Goal: Communication & Community: Answer question/provide support

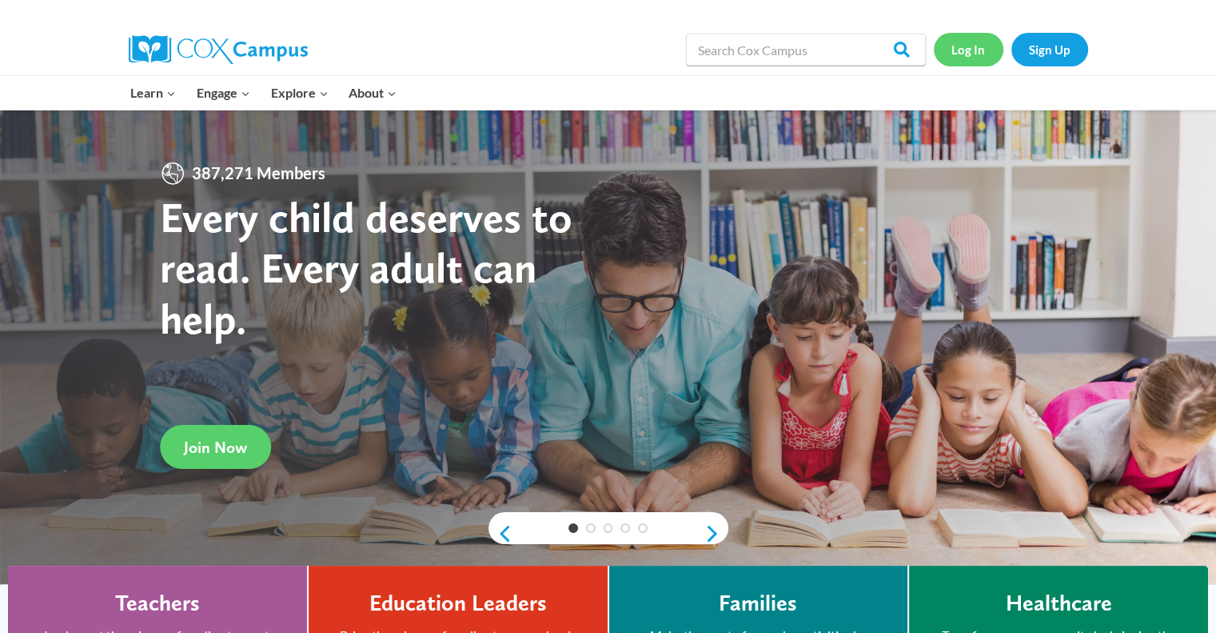
click at [973, 45] on link "Log In" at bounding box center [969, 49] width 70 height 33
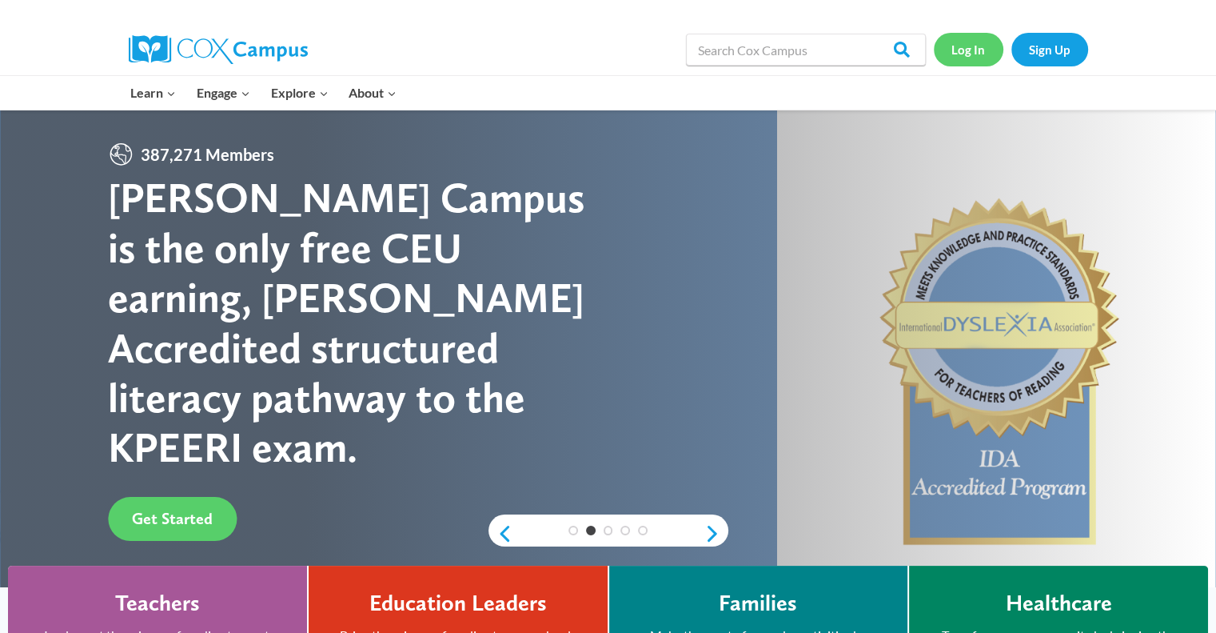
click at [983, 46] on link "Log In" at bounding box center [969, 49] width 70 height 33
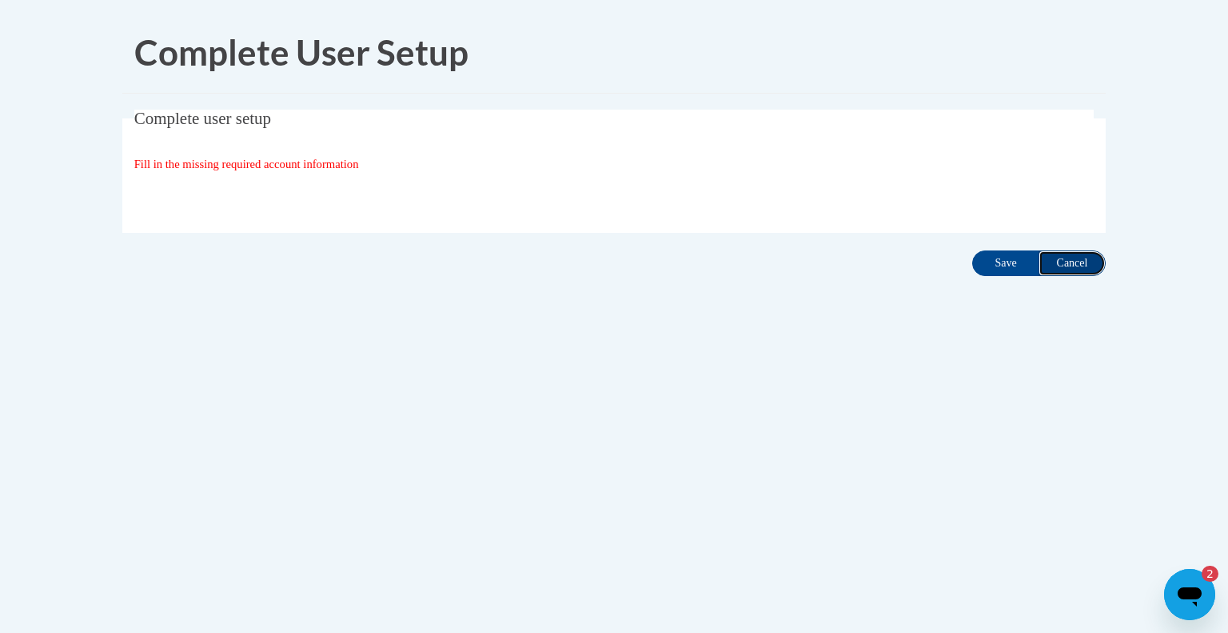
click at [1069, 262] on input "Cancel" at bounding box center [1072, 263] width 67 height 26
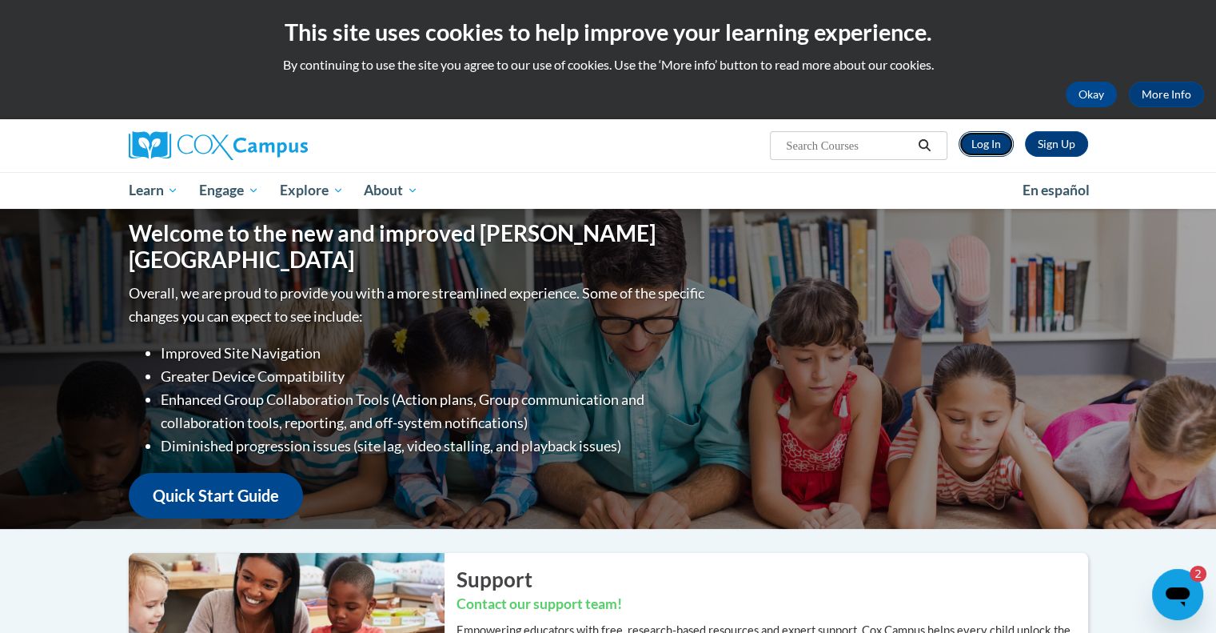
click at [989, 146] on link "Log In" at bounding box center [986, 144] width 55 height 26
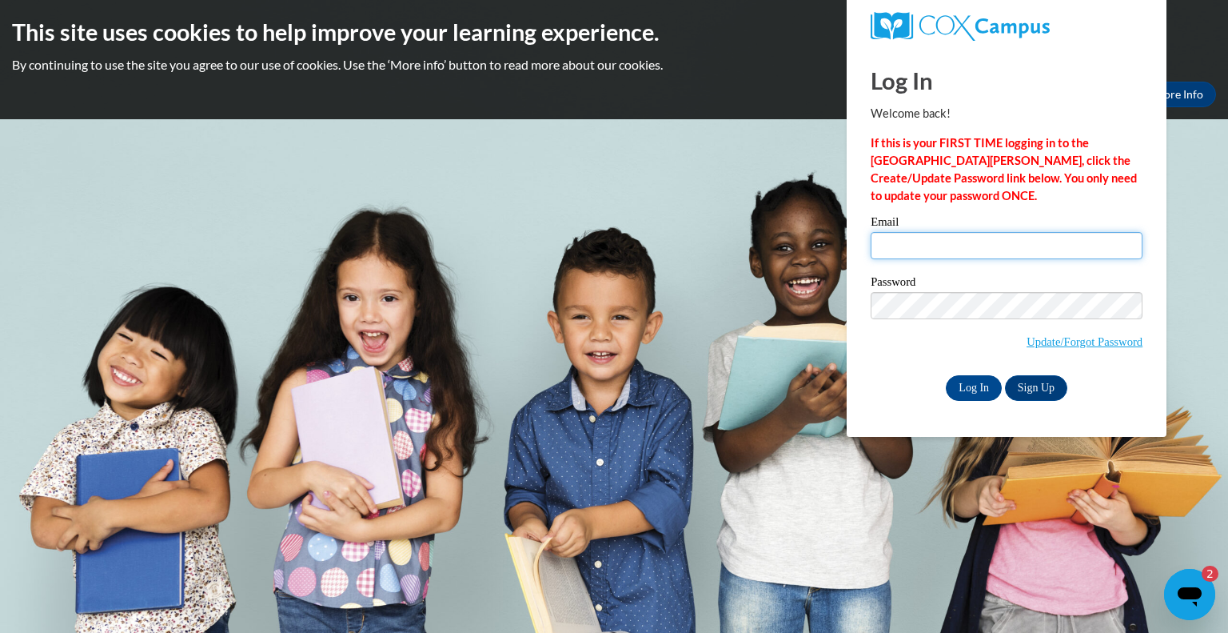
type input "michele.knight@gileadchristianschool.org"
drag, startPoint x: 1081, startPoint y: 243, endPoint x: 881, endPoint y: 230, distance: 201.2
click at [881, 230] on div "Email michele.knight@gileadchristianschool.org" at bounding box center [1007, 243] width 272 height 55
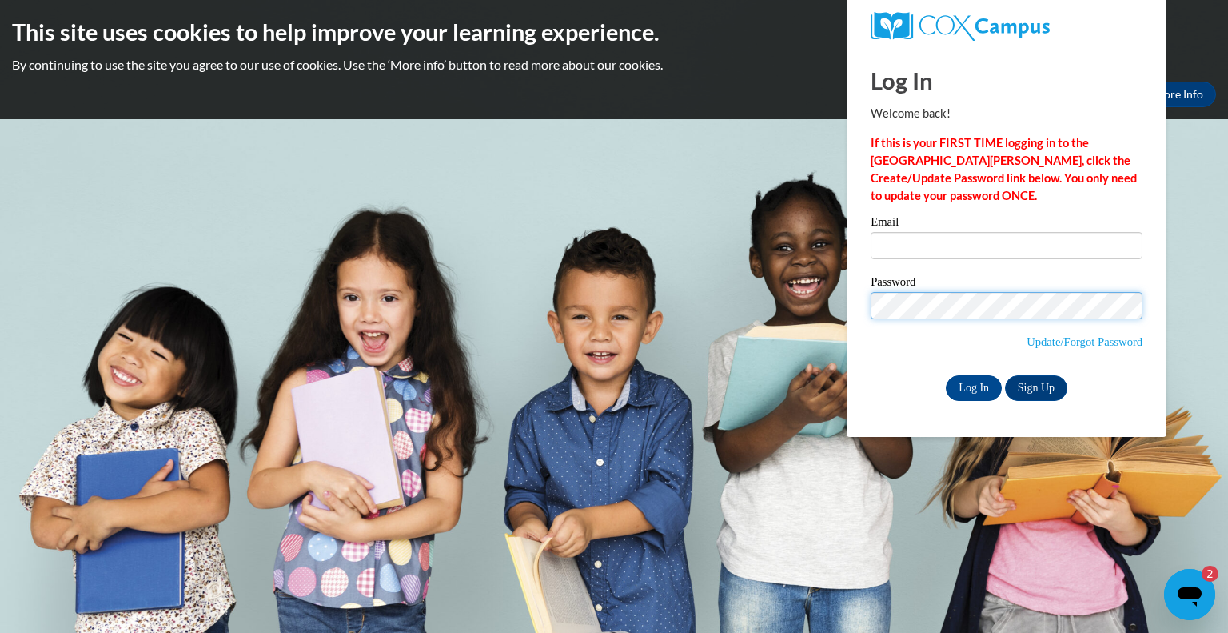
click at [856, 304] on div "Log In Welcome back! If this is your FIRST TIME logging in to the NEW Cox Campu…" at bounding box center [1007, 242] width 344 height 389
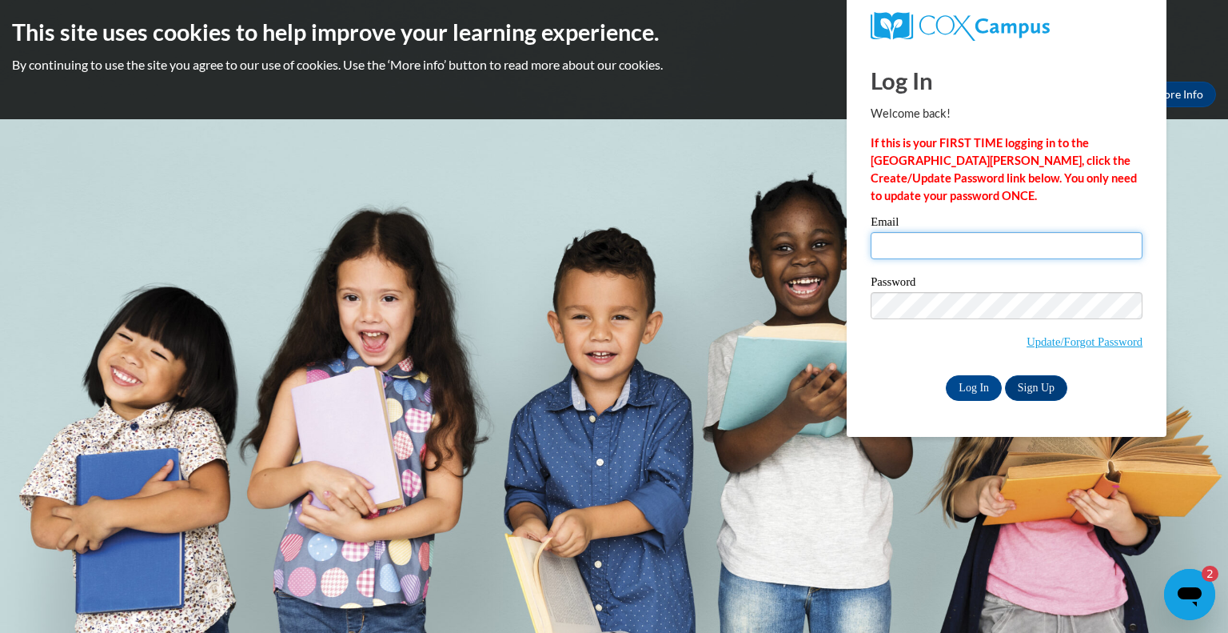
click at [886, 246] on input "Email" at bounding box center [1007, 245] width 272 height 27
type input "snashallkristina@gmail.com"
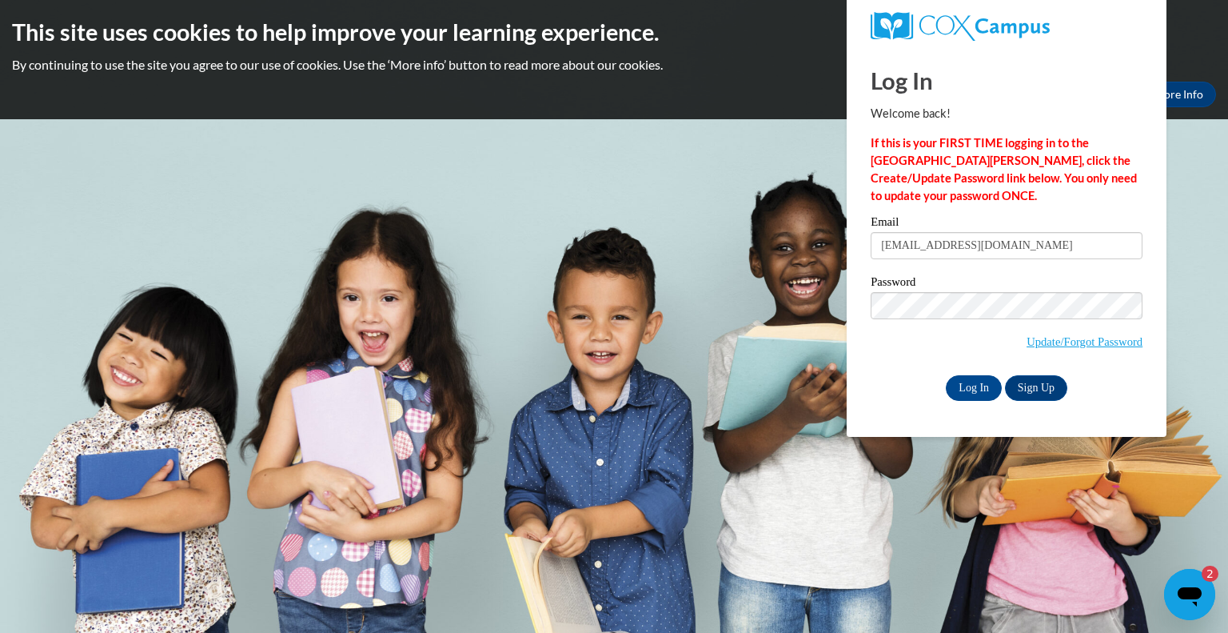
click at [901, 365] on div "Password Update/Forgot Password" at bounding box center [1007, 323] width 272 height 94
click at [982, 387] on input "Log In" at bounding box center [974, 388] width 56 height 26
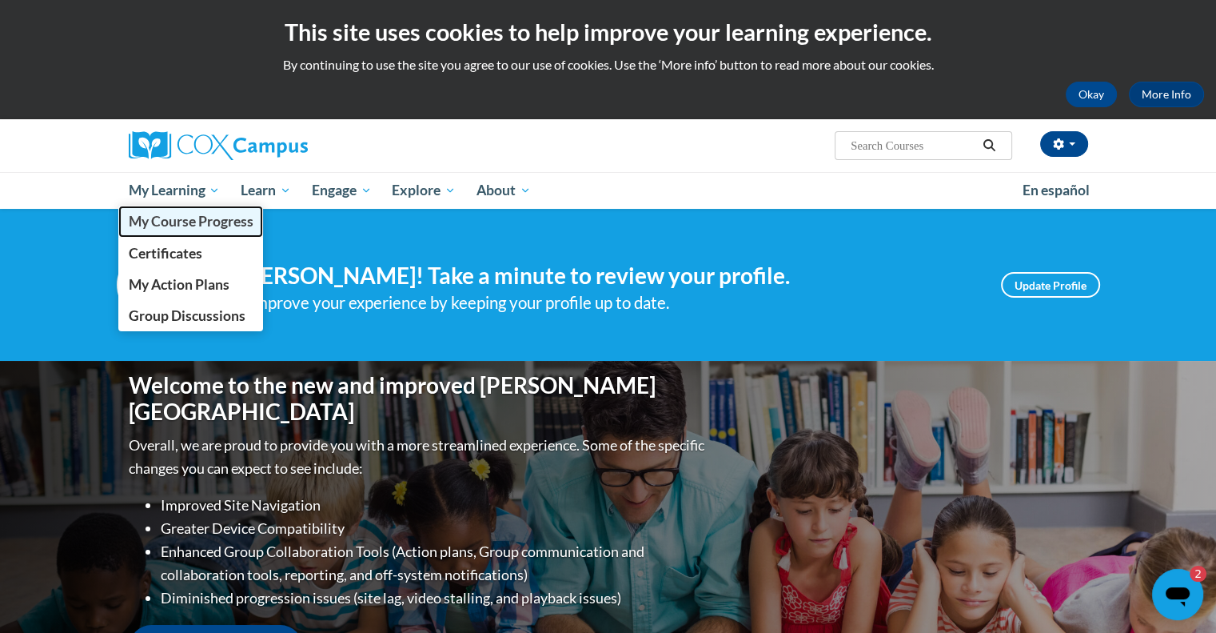
click at [186, 226] on span "My Course Progress" at bounding box center [190, 221] width 125 height 17
click at [191, 227] on span "My Course Progress" at bounding box center [190, 221] width 125 height 17
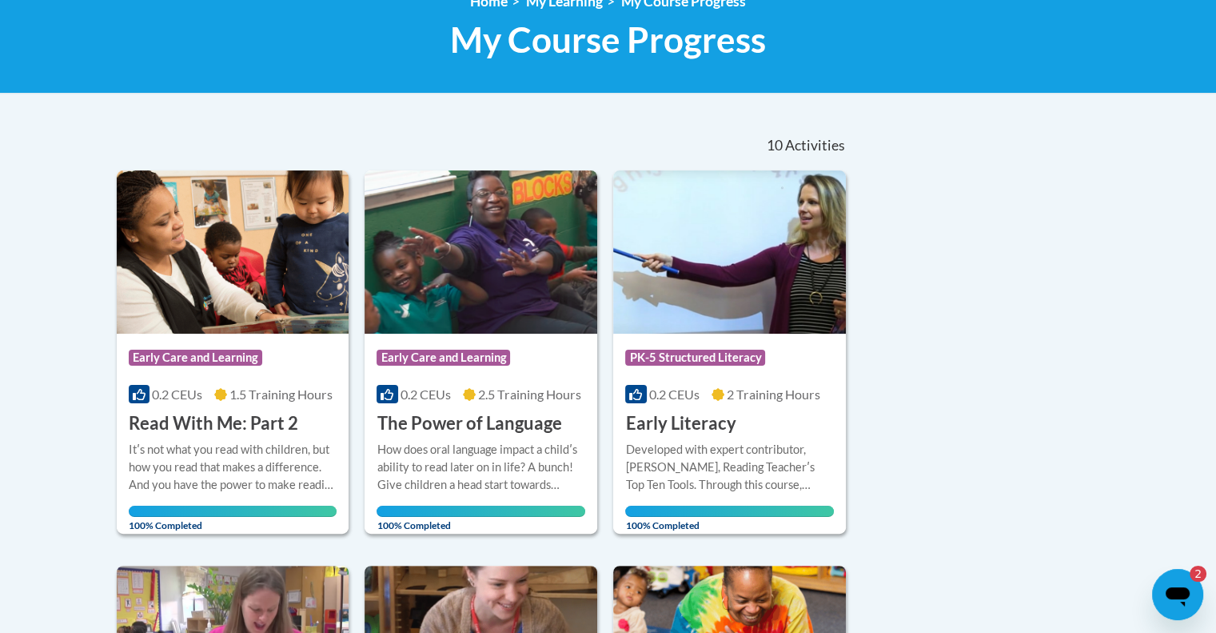
scroll to position [320, 0]
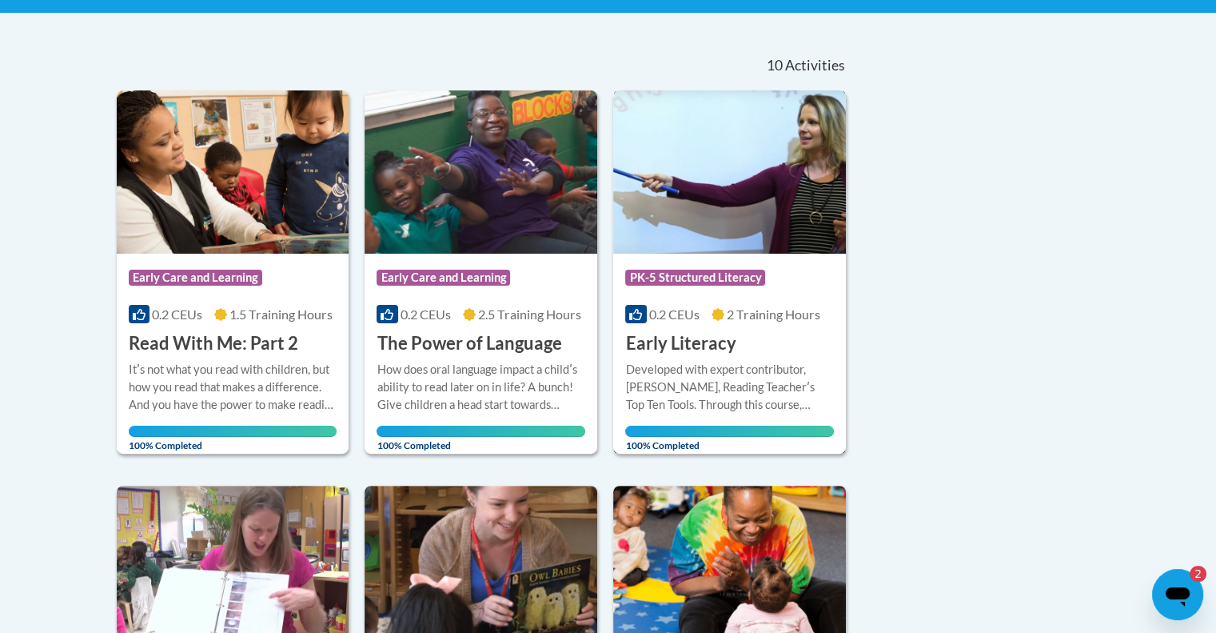
click at [662, 345] on h3 "Early Literacy" at bounding box center [680, 343] width 110 height 25
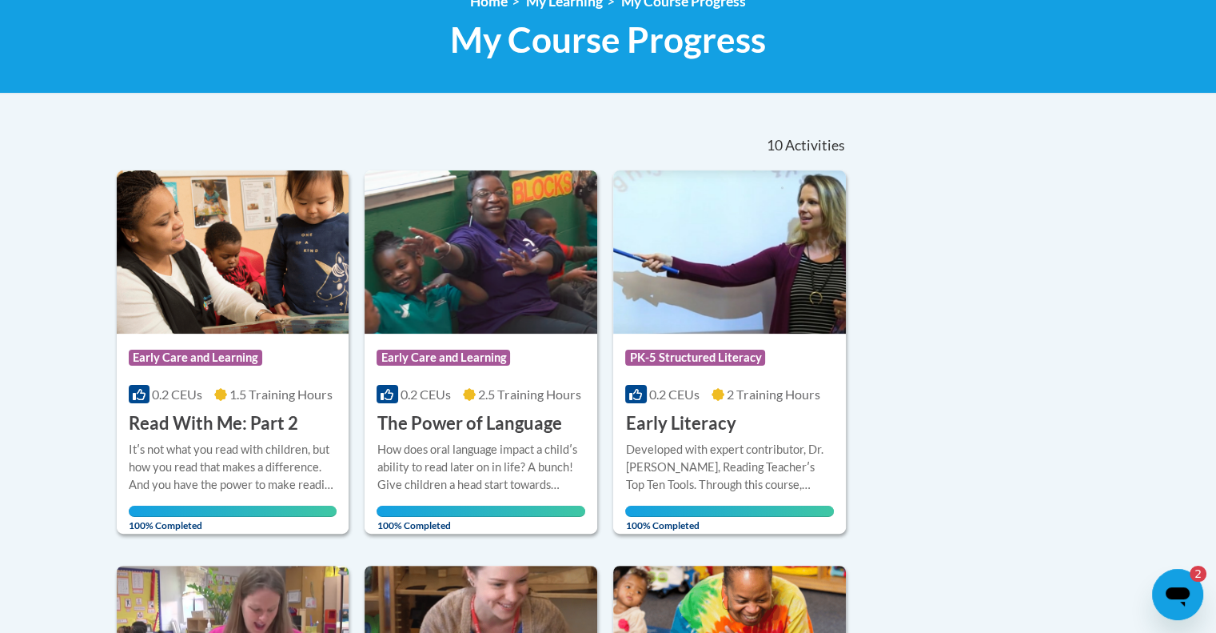
scroll to position [320, 0]
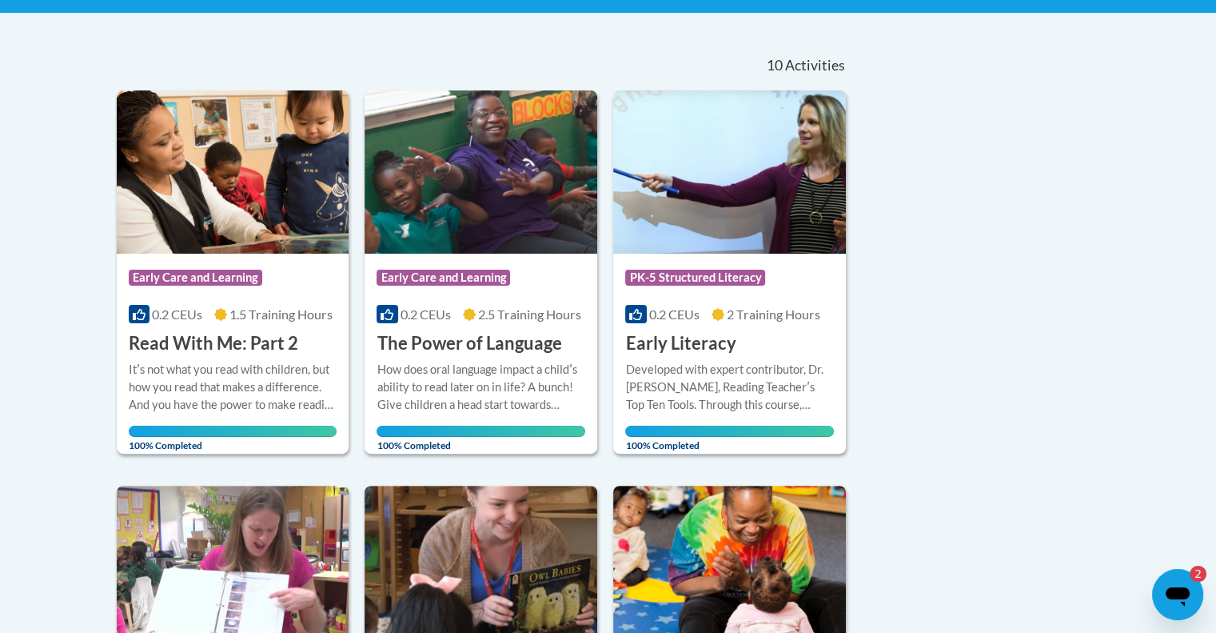
click at [1168, 596] on icon "Open messaging window, 2 unread messages" at bounding box center [1178, 596] width 24 height 19
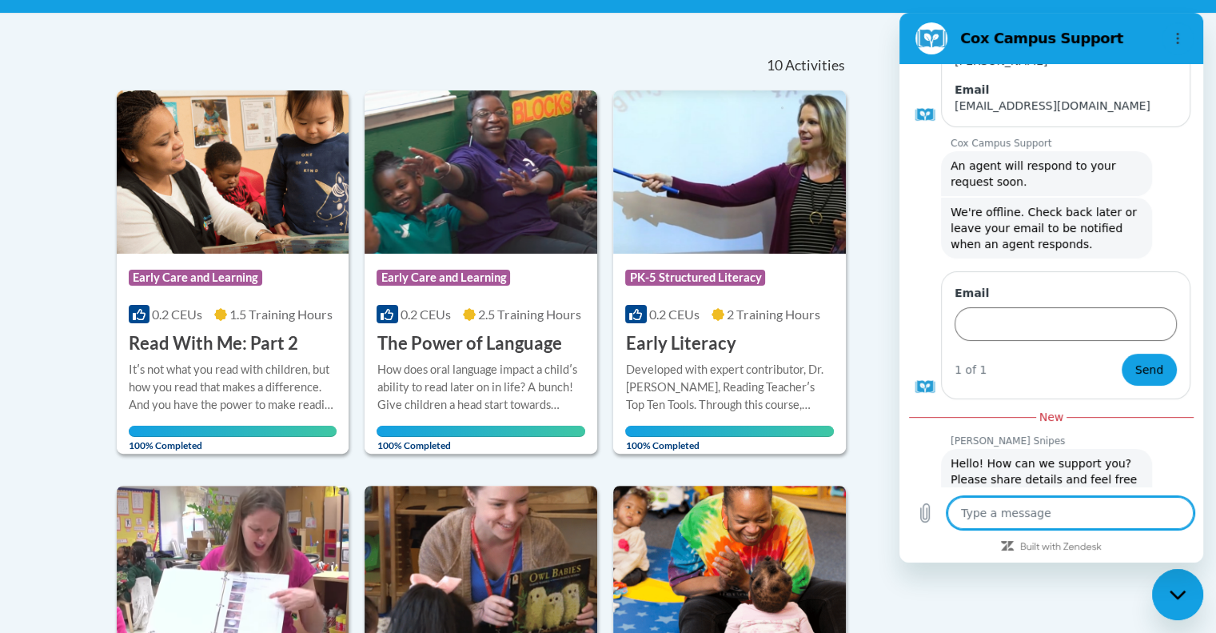
scroll to position [1638, 0]
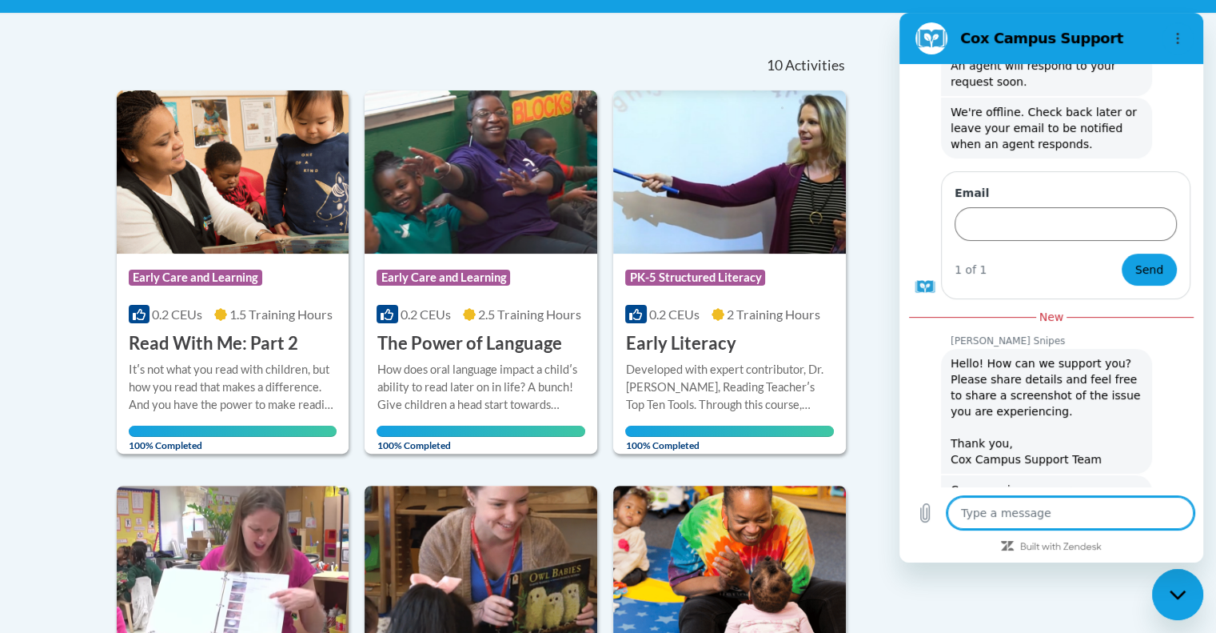
click at [989, 513] on textarea at bounding box center [1071, 513] width 246 height 32
type textarea "E"
type textarea "x"
type textarea "Ea"
type textarea "x"
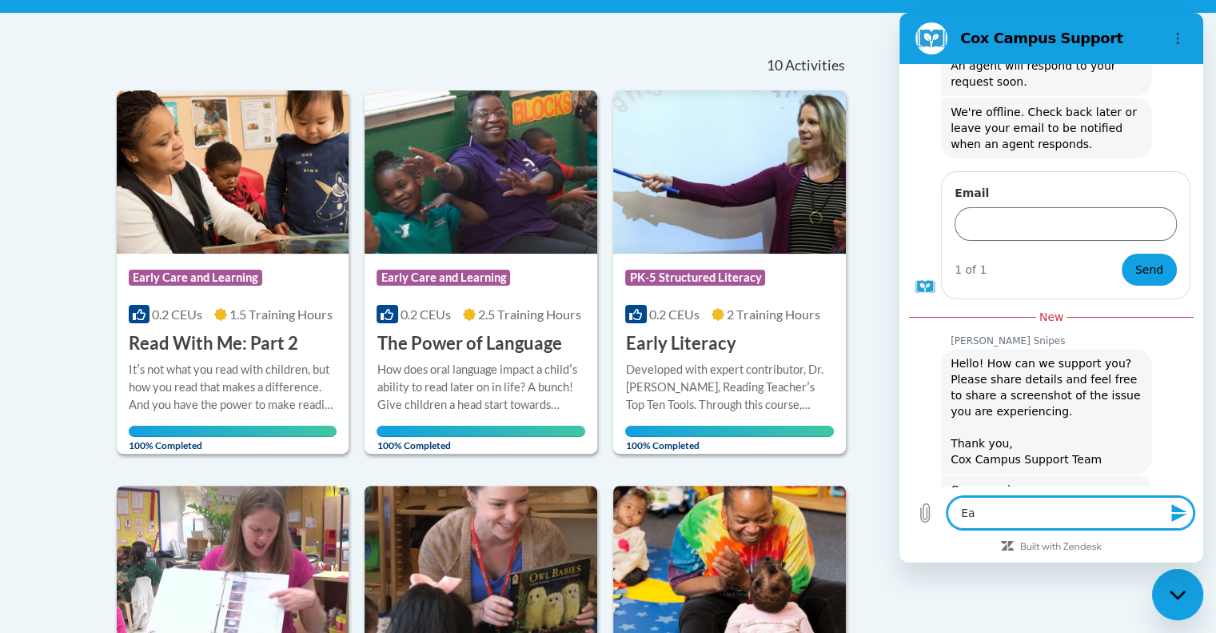
type textarea "Ear"
type textarea "x"
type textarea "Earl"
type textarea "x"
type textarea "Early"
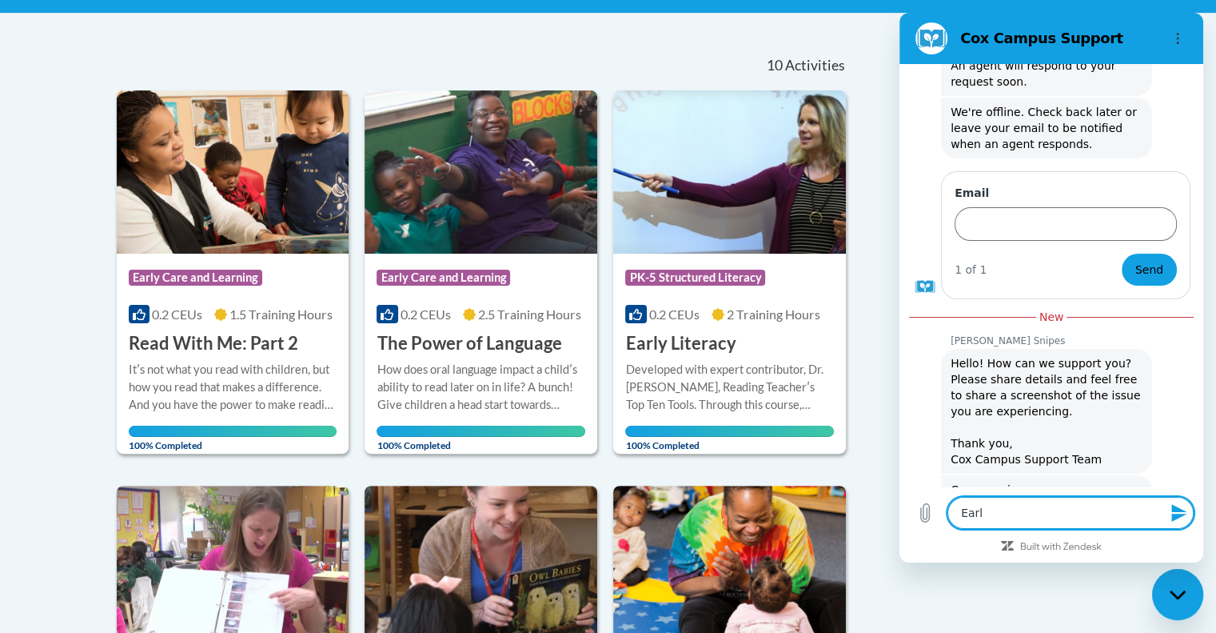
type textarea "x"
type textarea "Early"
type textarea "x"
type textarea "Early L"
type textarea "x"
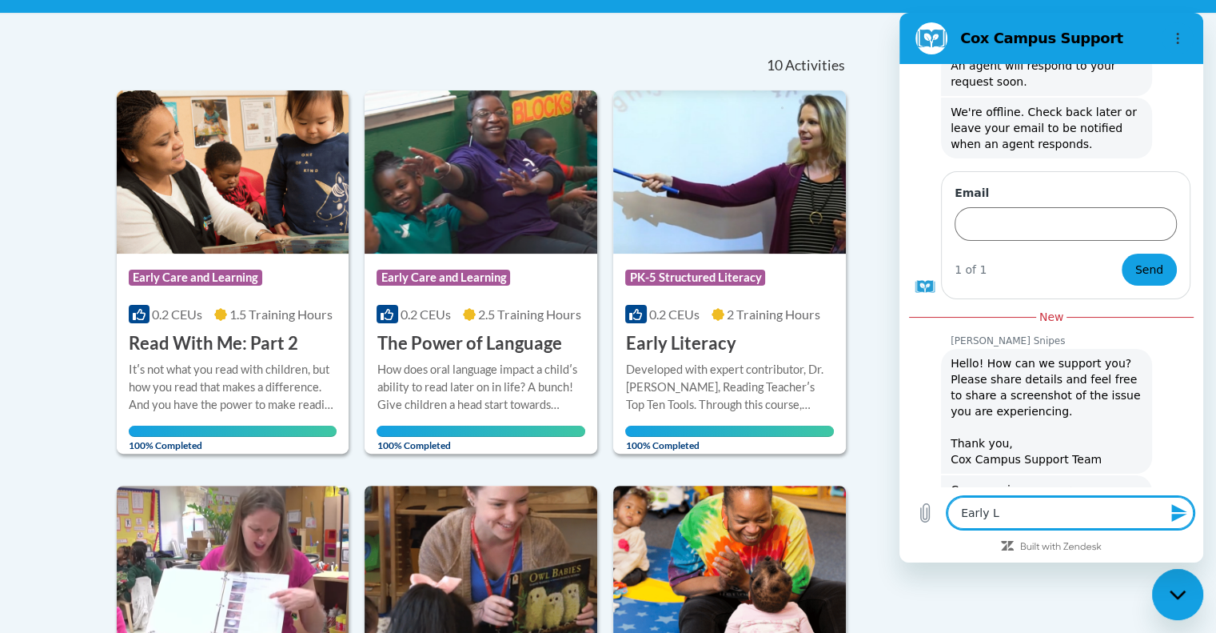
type textarea "Early Li"
type textarea "x"
type textarea "Early Lit"
type textarea "x"
type textarea "Early Lite"
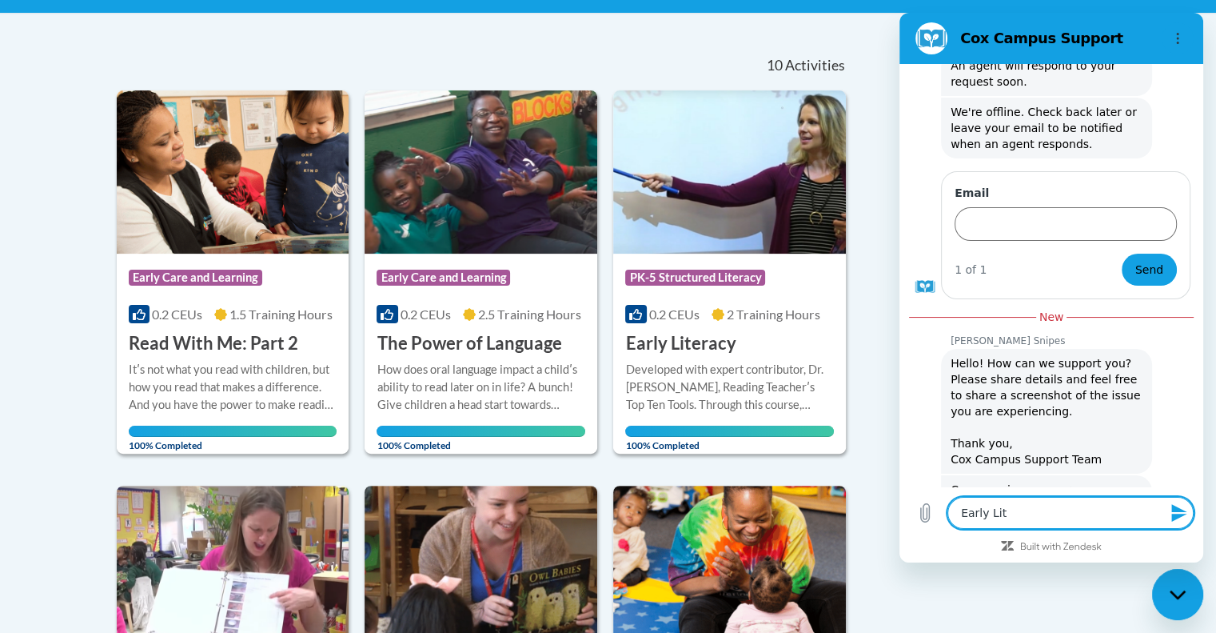
type textarea "x"
type textarea "Early Liter"
type textarea "x"
type textarea "Early Litera"
type textarea "x"
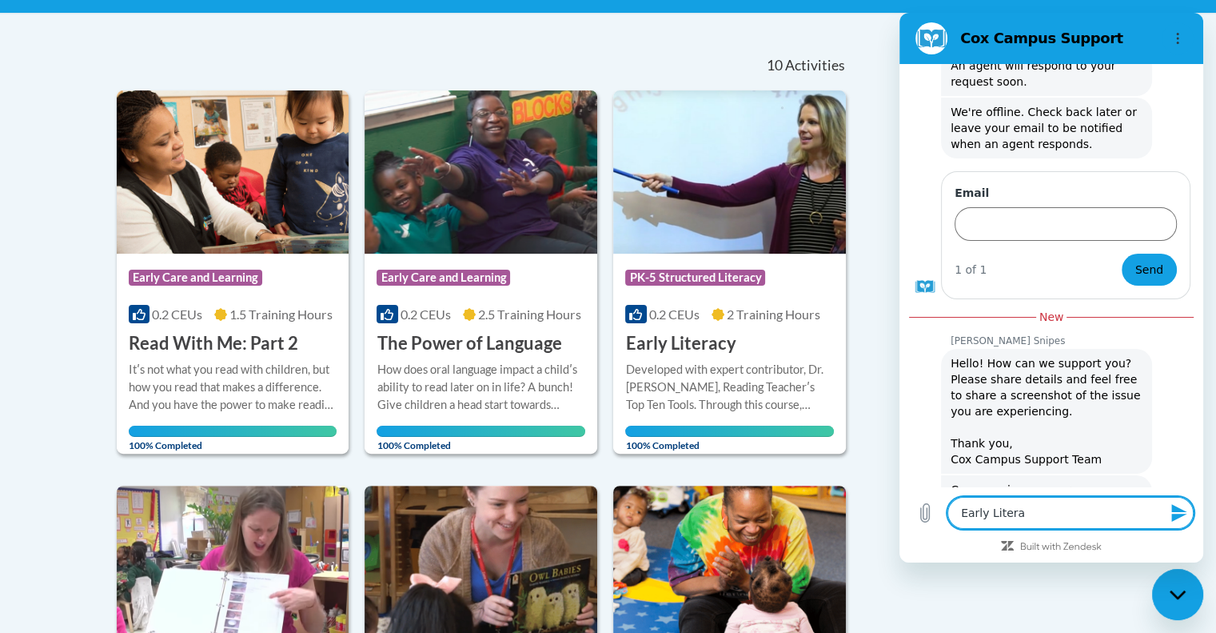
type textarea "Early Literac"
type textarea "x"
type textarea "Early Literacy"
type textarea "x"
type textarea "Early Literacy"
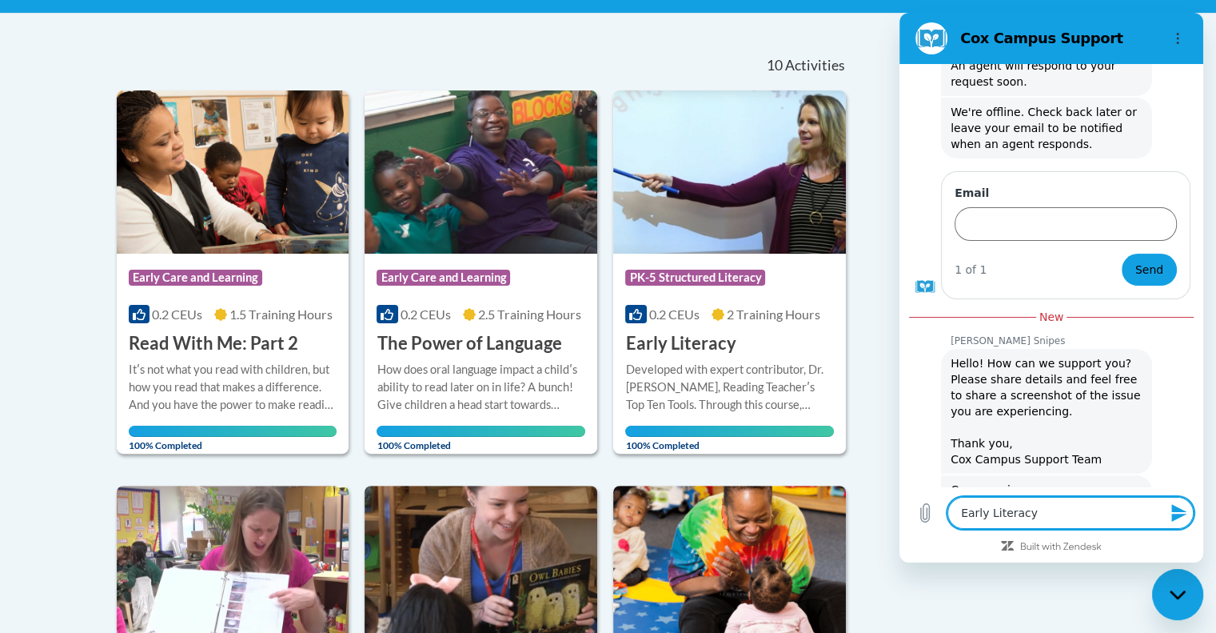
type textarea "x"
type textarea "Early Literacy h"
type textarea "x"
type textarea "Early Literacy ha"
type textarea "x"
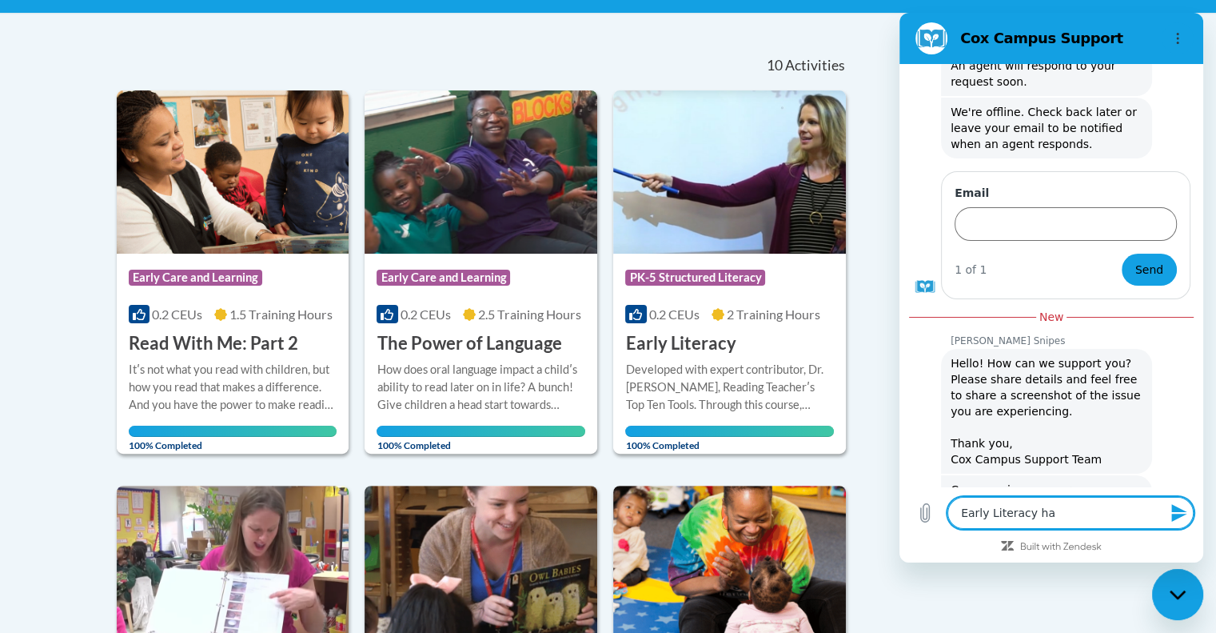
type textarea "Early Literacy has"
type textarea "x"
type textarea "Early Literacy has"
type textarea "x"
type textarea "Early Literacy has n"
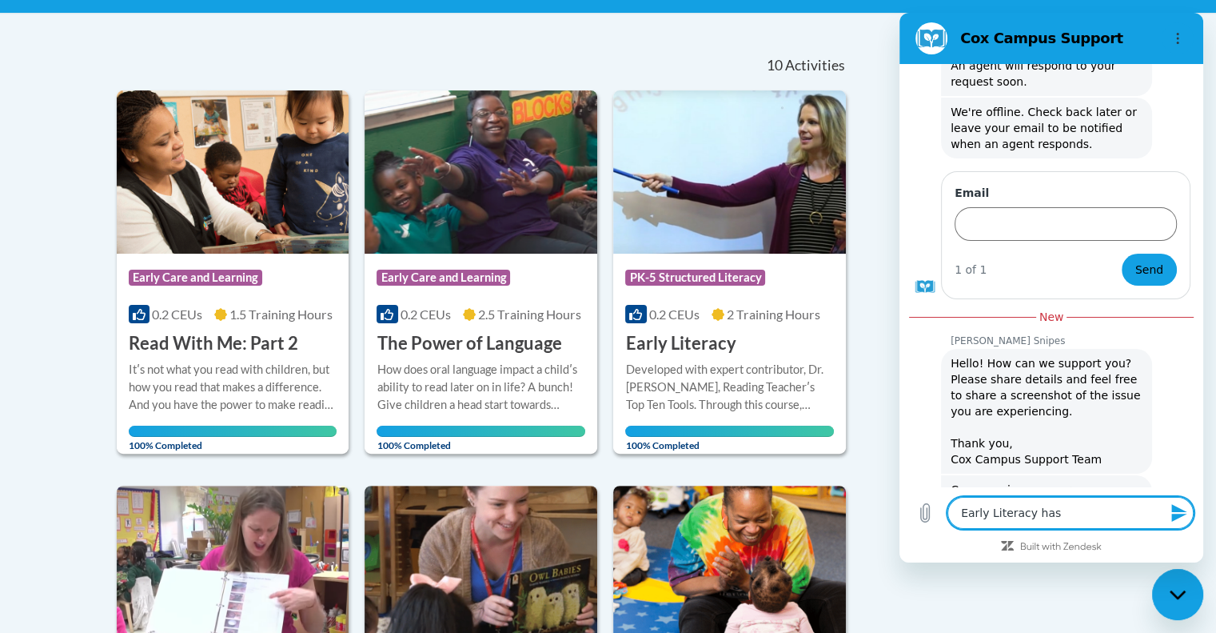
type textarea "x"
type textarea "Early Literacy has no"
type textarea "x"
type textarea "Early Literacy has not"
type textarea "x"
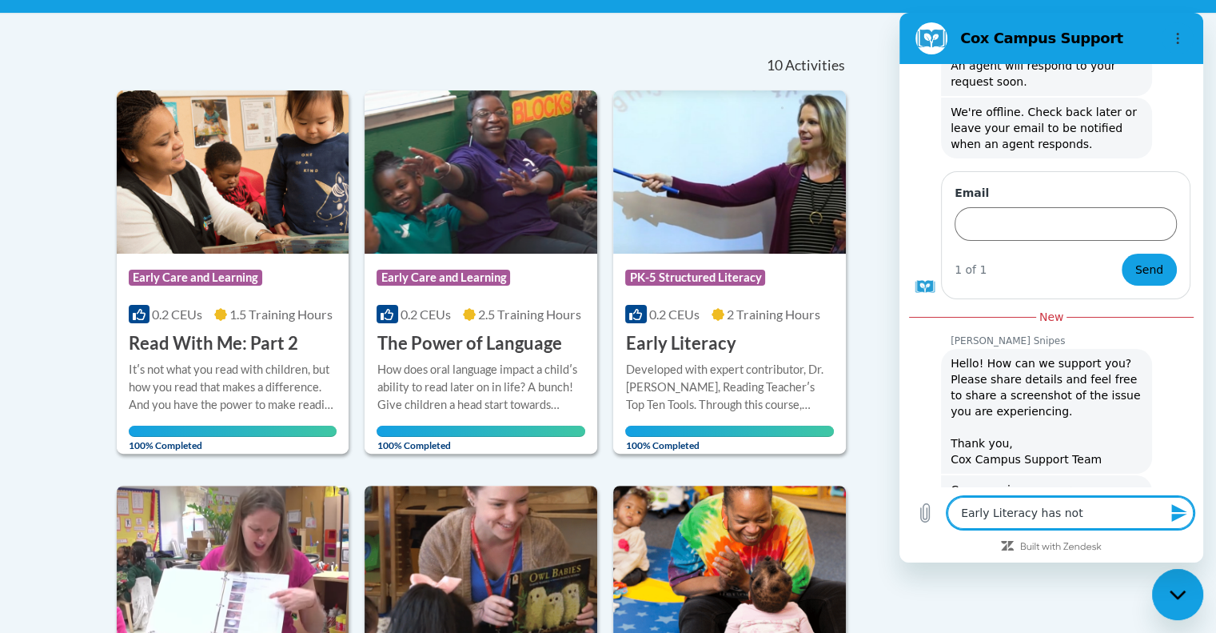
type textarea "Early Literacy has not"
type textarea "x"
type textarea "Early Literacy has not b"
type textarea "x"
type textarea "Early Literacy has not be"
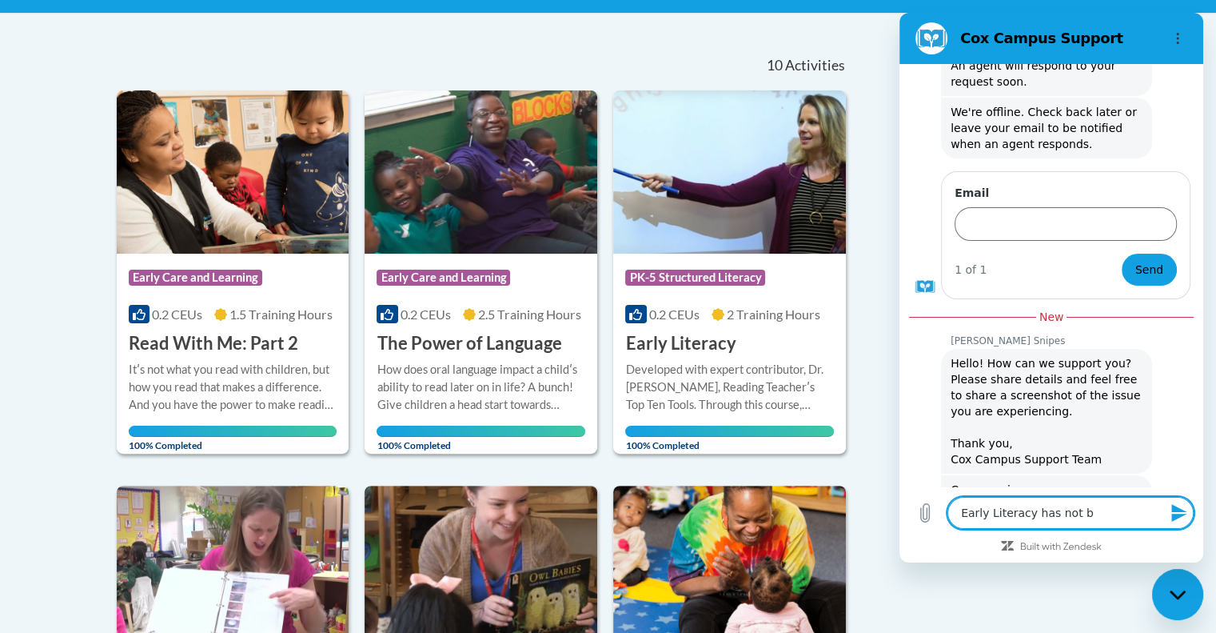
type textarea "x"
type textarea "Early Literacy has not bee"
type textarea "x"
type textarea "Early Literacy has not been"
type textarea "x"
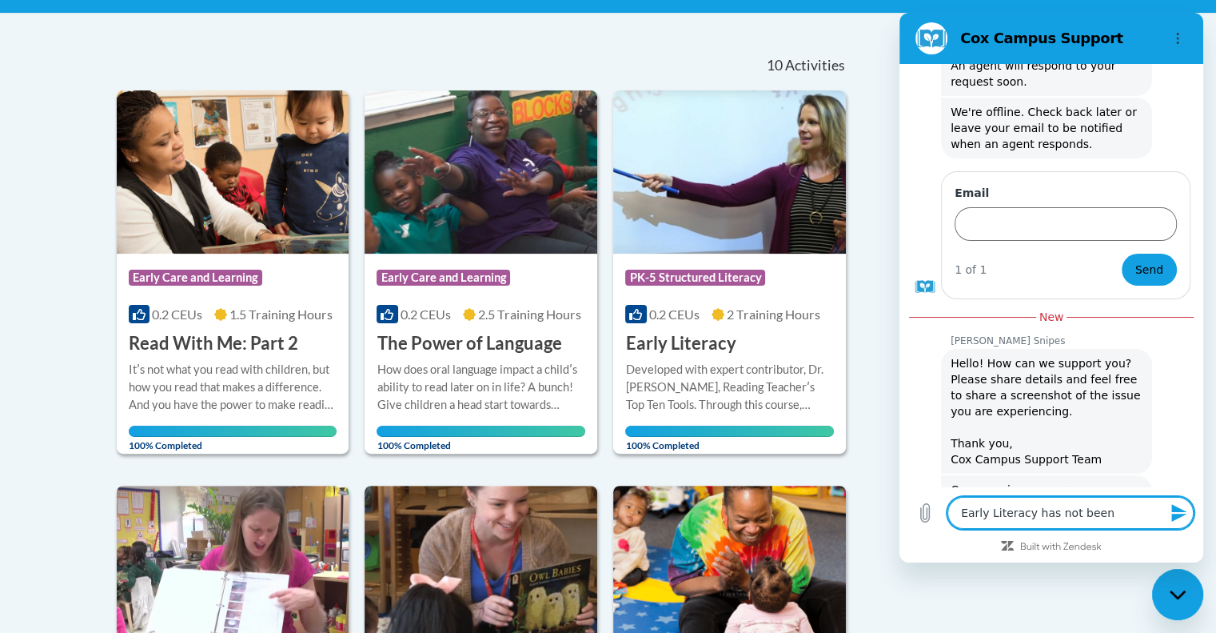
type textarea "Early Literacy has not been"
type textarea "x"
type textarea "Early Literacy has not been a"
type textarea "x"
type textarea "Early Literacy has not been ap"
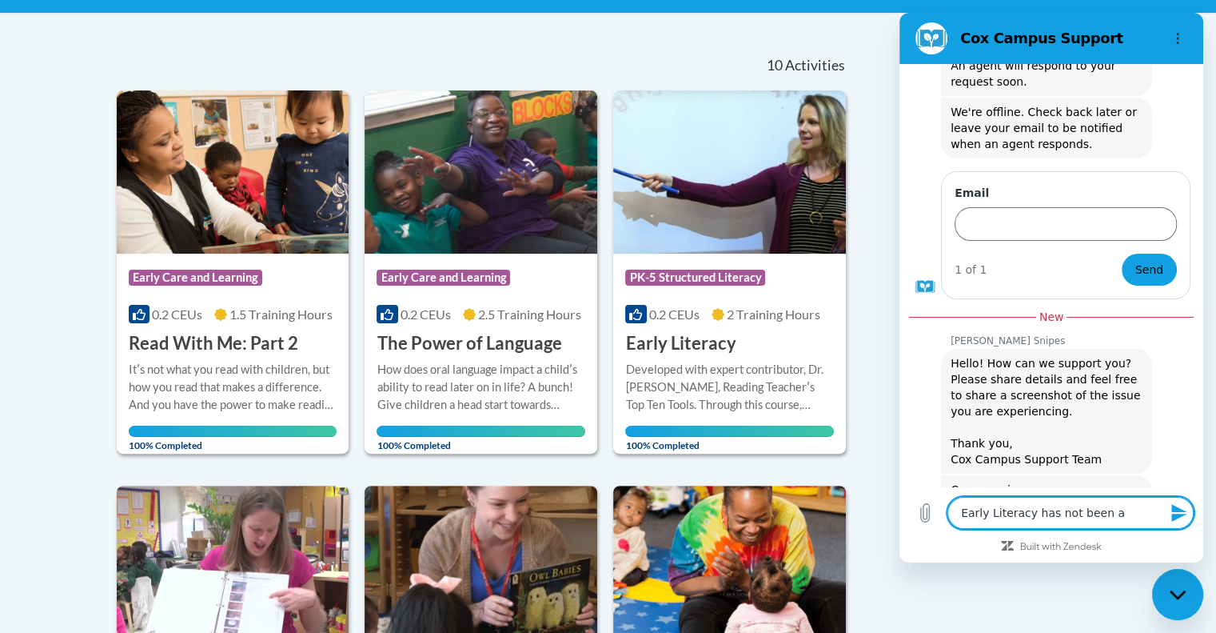
type textarea "x"
type textarea "Early Literacy has not been app"
type textarea "x"
type textarea "Early Literacy has not been appr"
type textarea "x"
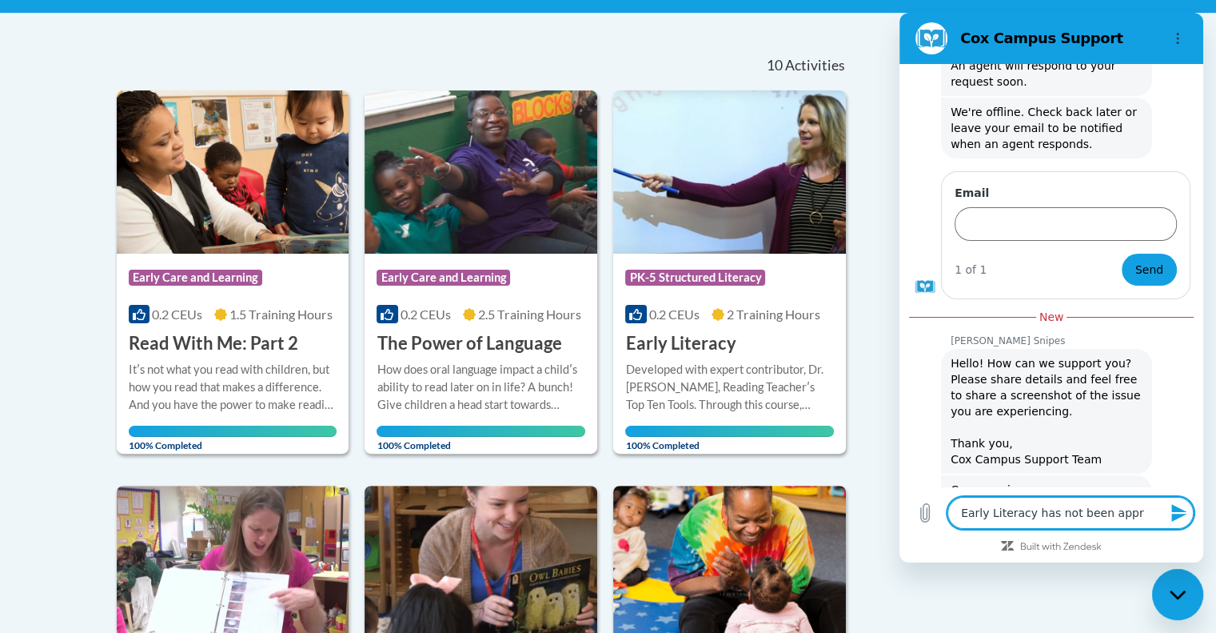
type textarea "Early Literacy has not been appro"
type textarea "x"
type textarea "Early Literacy has not been approv"
type textarea "x"
type textarea "Early Literacy has not been approve"
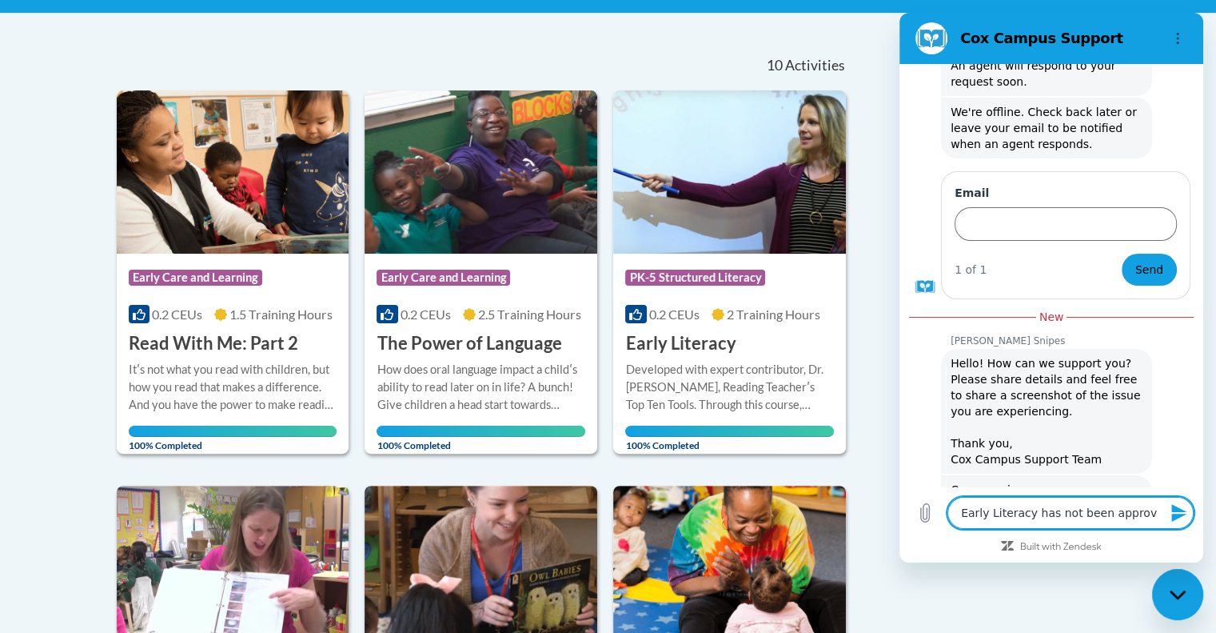
type textarea "x"
type textarea "Early Literacy has not been approved"
type textarea "x"
type textarea "Early Literacy has not been approved"
type textarea "x"
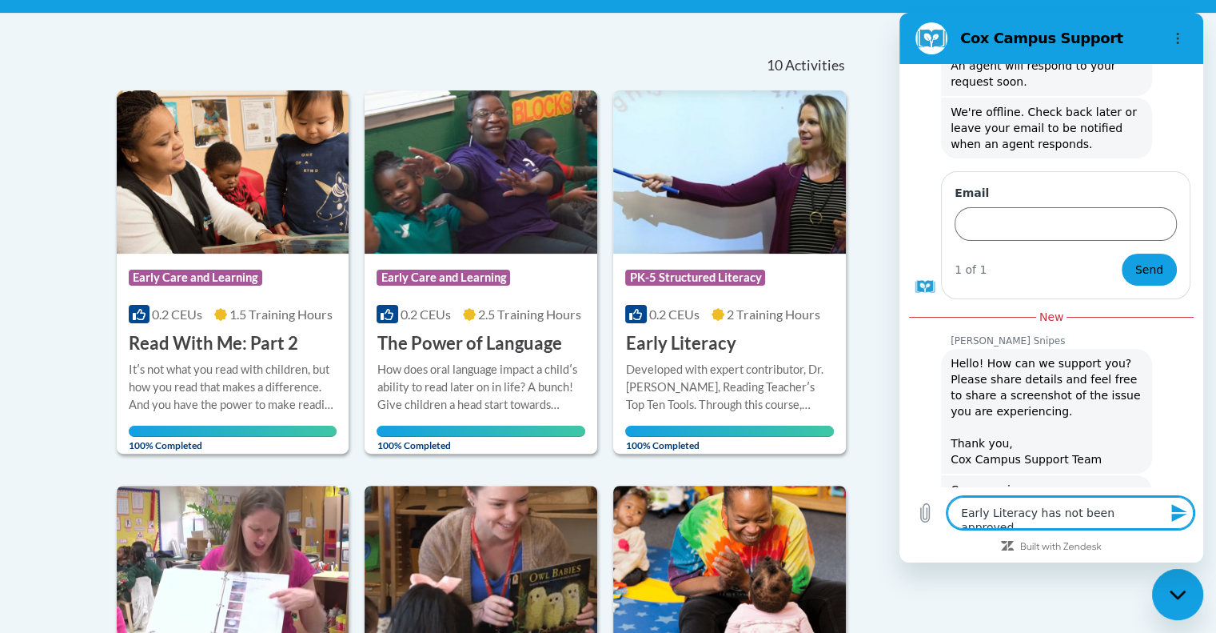
type textarea "Early Literacy has not been approved t"
type textarea "x"
type textarea "Early Literacy has not been approved th"
type textarea "x"
type textarea "Early Literacy has not been approved tho"
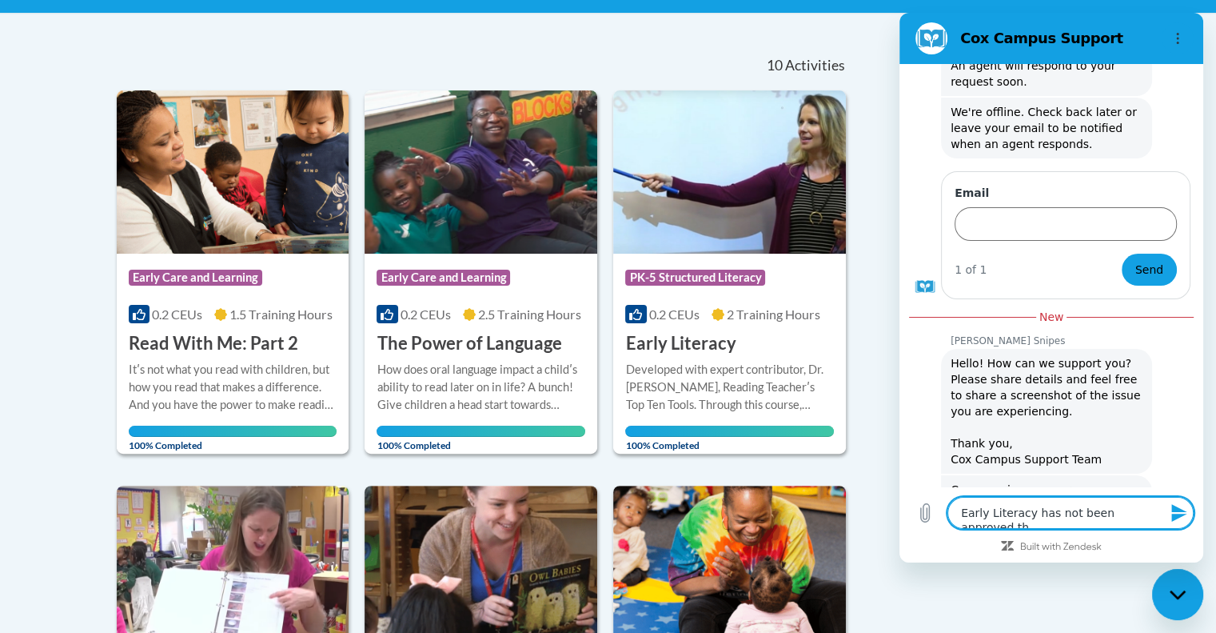
type textarea "x"
type textarea "Early Literacy has not been approved thou"
type textarea "x"
type textarea "Early Literacy has not been approved tho"
type textarea "x"
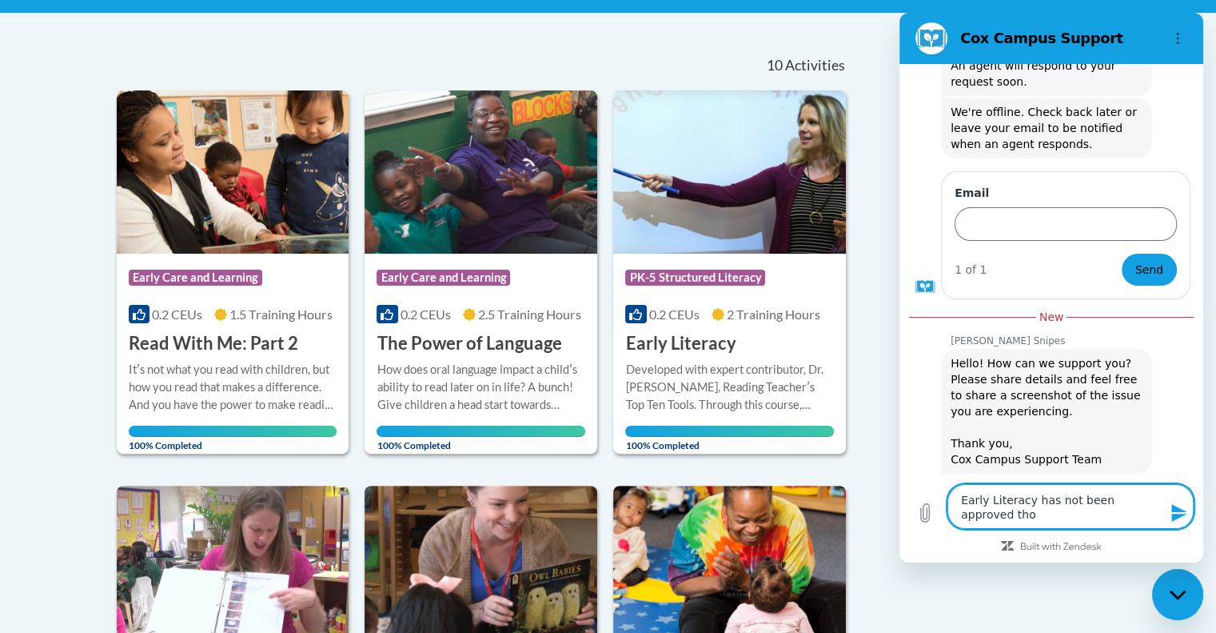
type textarea "Early Literacy has not been approved th"
type textarea "x"
type textarea "Early Literacy has not been approved thr"
type textarea "x"
type textarea "Early Literacy has not been approved thro"
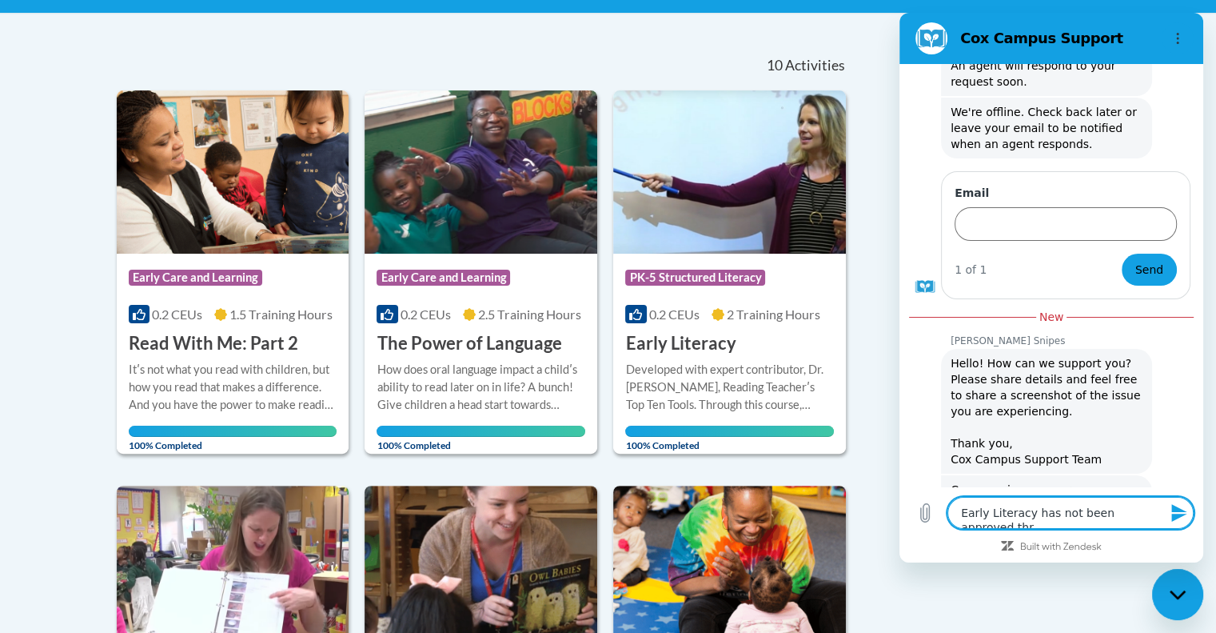
type textarea "x"
type textarea "Early Literacy has not been approved throu"
type textarea "x"
type textarea "Early Literacy has not been approved throug"
type textarea "x"
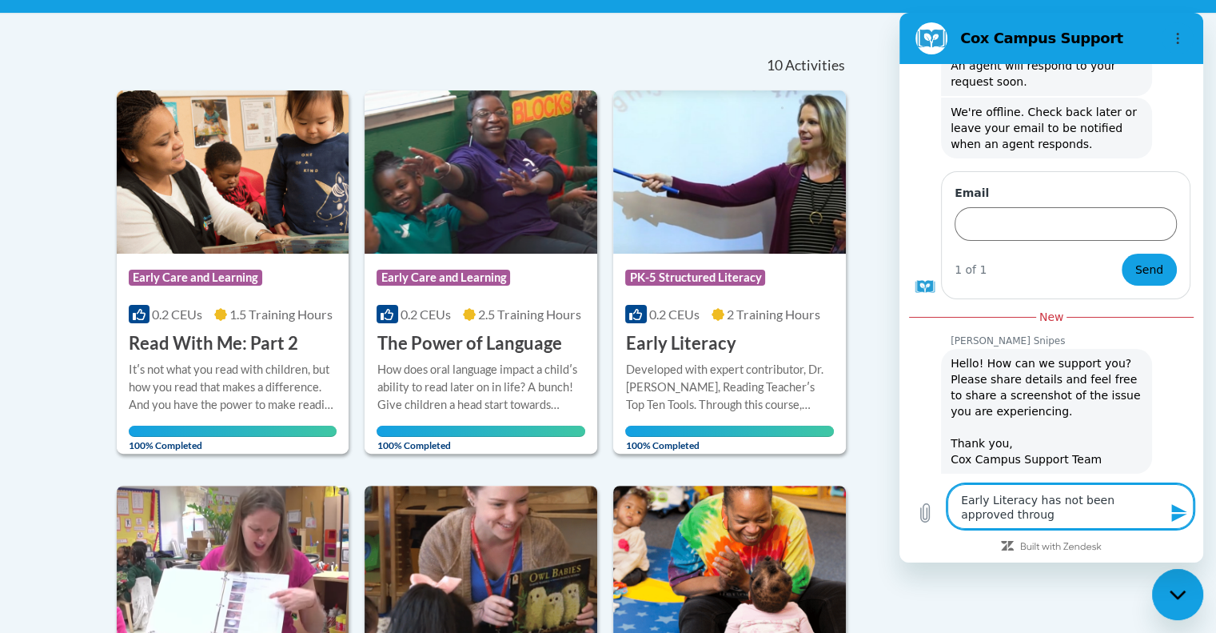
type textarea "Early Literacy has not been approved through"
type textarea "x"
type textarea "Early Literacy has not been approved through"
type textarea "x"
type textarea "Early Literacy has not been approved through m"
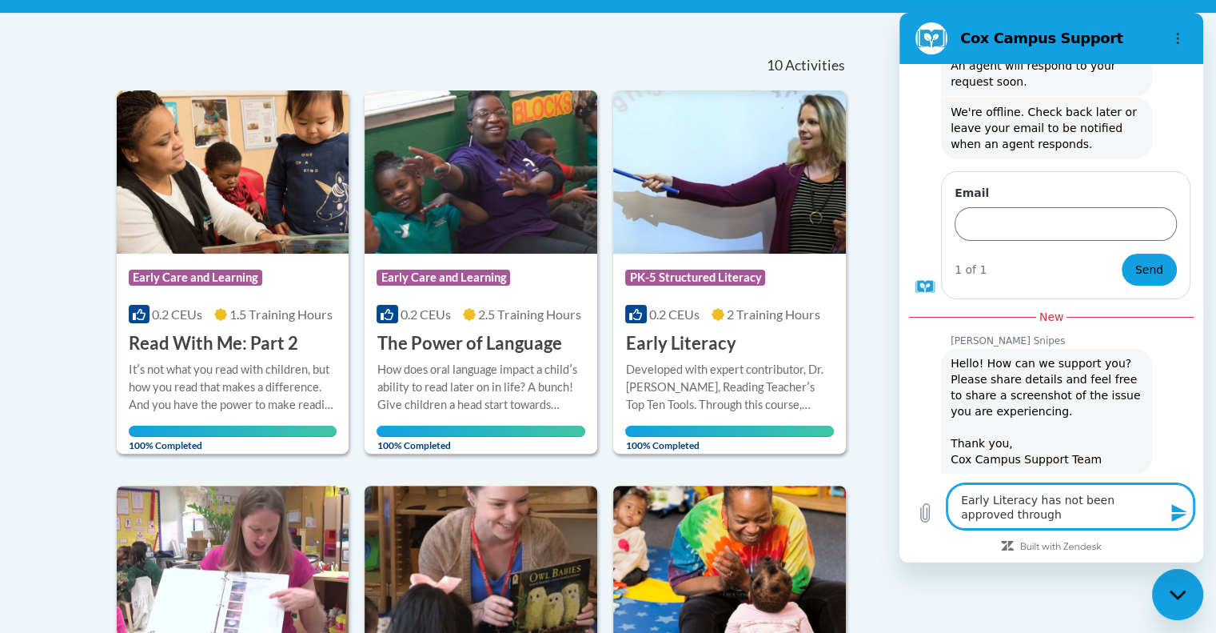
type textarea "x"
type textarea "Early Literacy has not been approved through my"
type textarea "x"
type textarea "Early Literacy has not been approved through my"
type textarea "x"
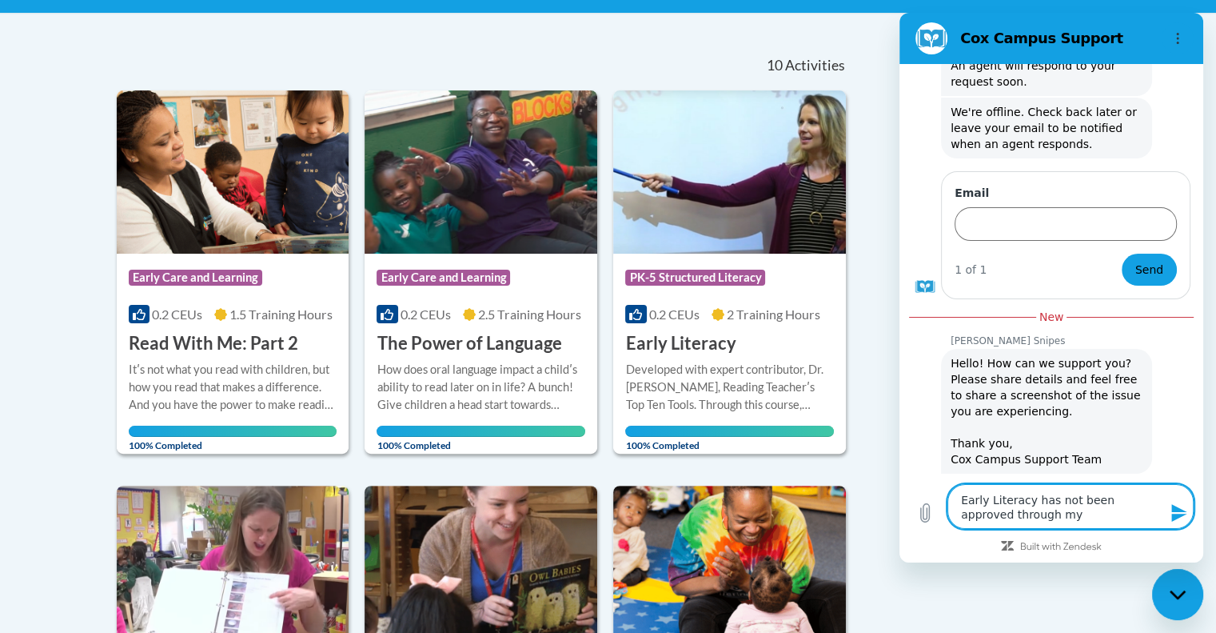
type textarea "Early Literacy has not been approved through my O"
type textarea "x"
type textarea "Early Literacy has not been approved through my OC"
type textarea "x"
type textarea "Early Literacy has not been approved through my OCC"
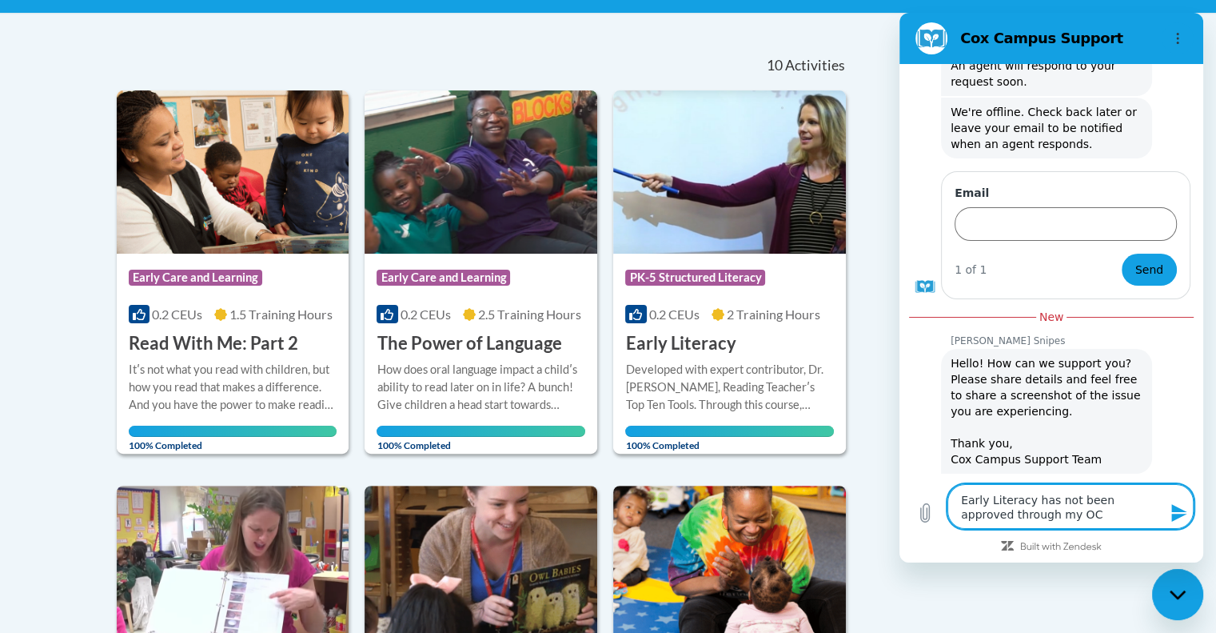
type textarea "x"
type textarea "Early Literacy has not been approved through my OCCR"
type textarea "x"
type textarea "Early Literacy has not been approved through my OCCRR"
type textarea "x"
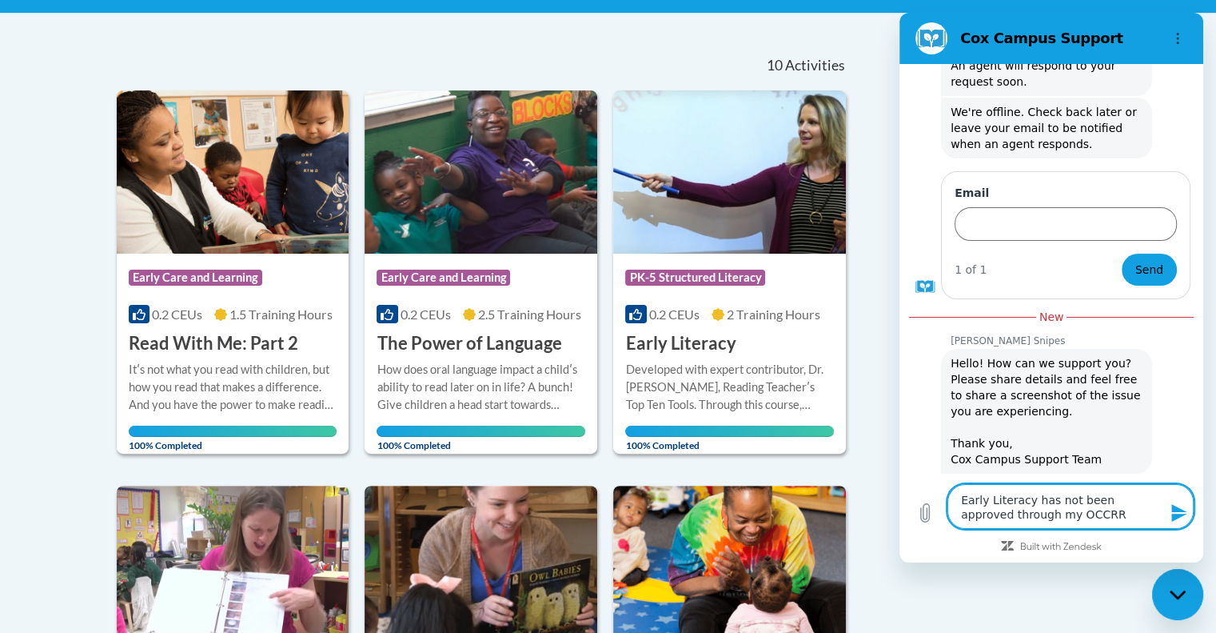
type textarea "Early Literacy has not been approved through my OCCRRA"
type textarea "x"
type textarea "Early Literacy has not been approved through my OCCRRA"
type textarea "x"
type textarea "Early Literacy has not been approved through my OCCRRA a"
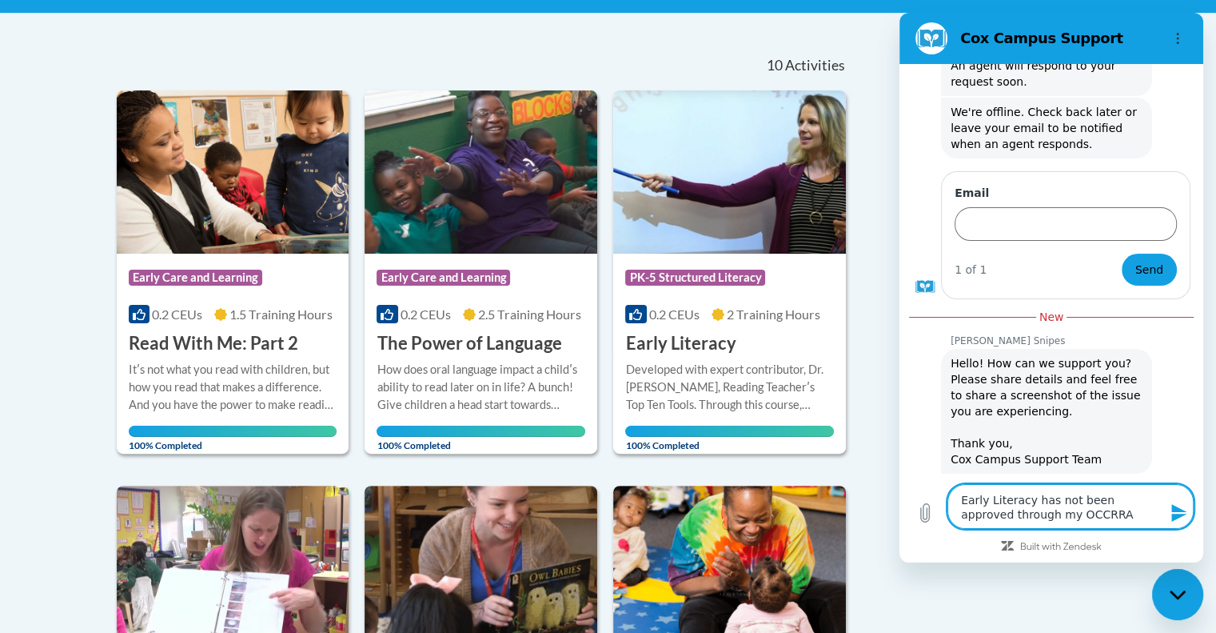
type textarea "x"
type textarea "Early Literacy has not been approved through my OCCRRA ac"
type textarea "x"
type textarea "Early Literacy has not been approved through my OCCRRA acc"
type textarea "x"
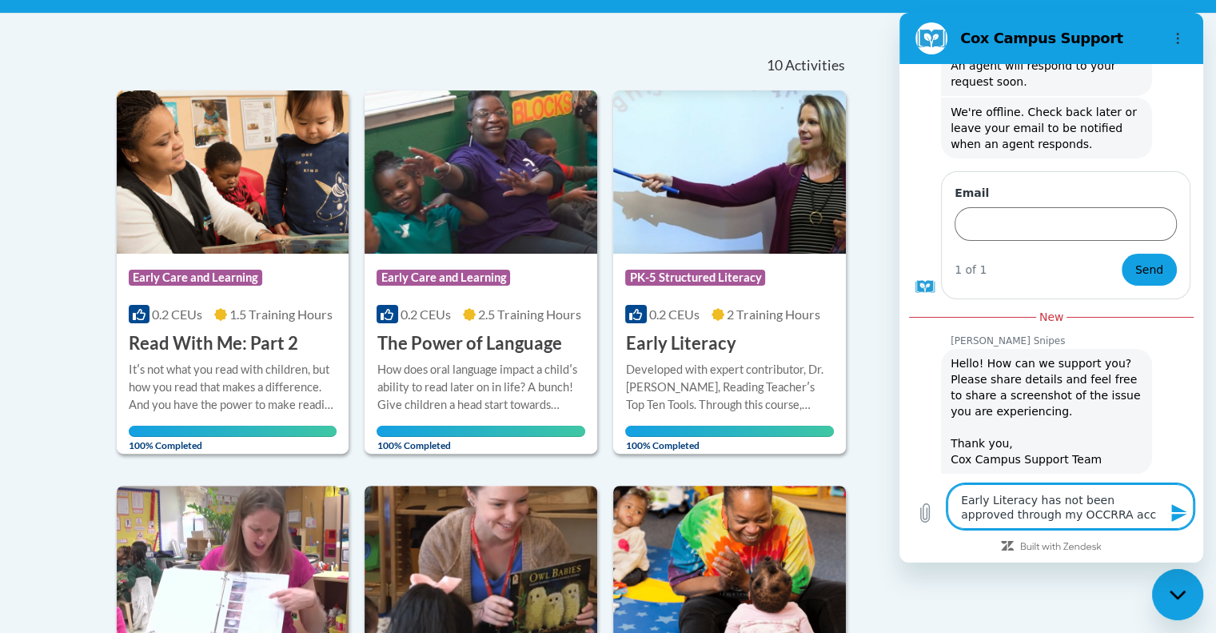
type textarea "Early Literacy has not been approved through my OCCRRA acco"
type textarea "x"
type textarea "Early Literacy has not been approved through my OCCRRA accou"
type textarea "x"
type textarea "Early Literacy has not been approved through my OCCRRA accoun"
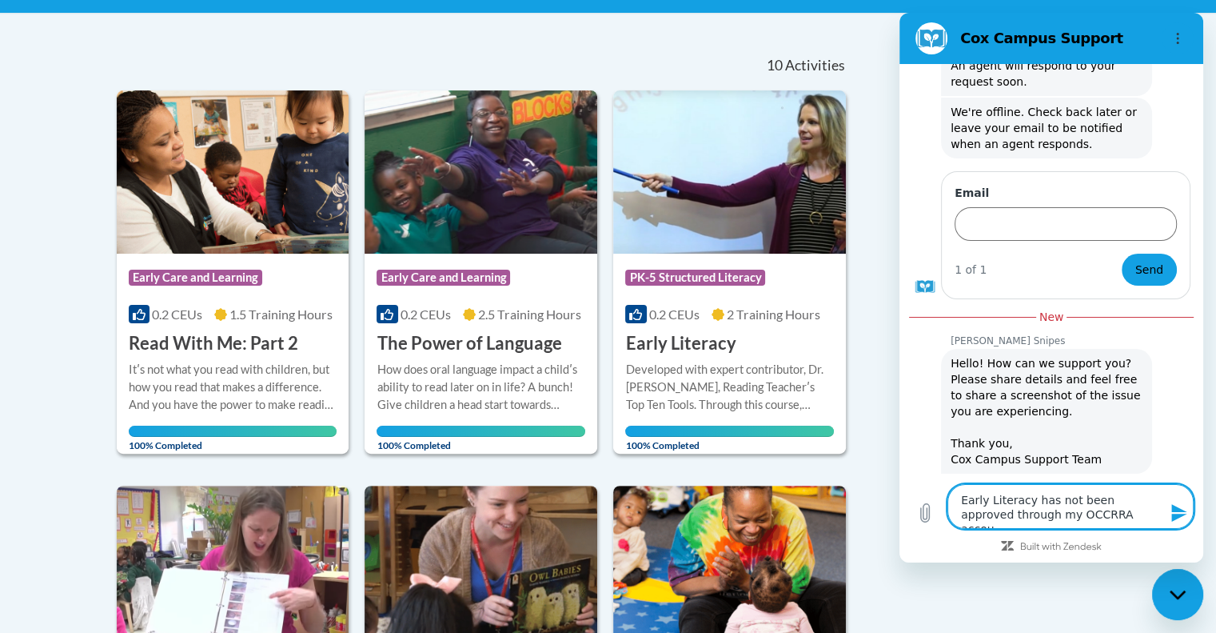
type textarea "x"
type textarea "Early Literacy has not been approved through my OCCRRA account"
type textarea "x"
type textarea "Early Literacy has not been approved through my OCCRRA account."
type textarea "x"
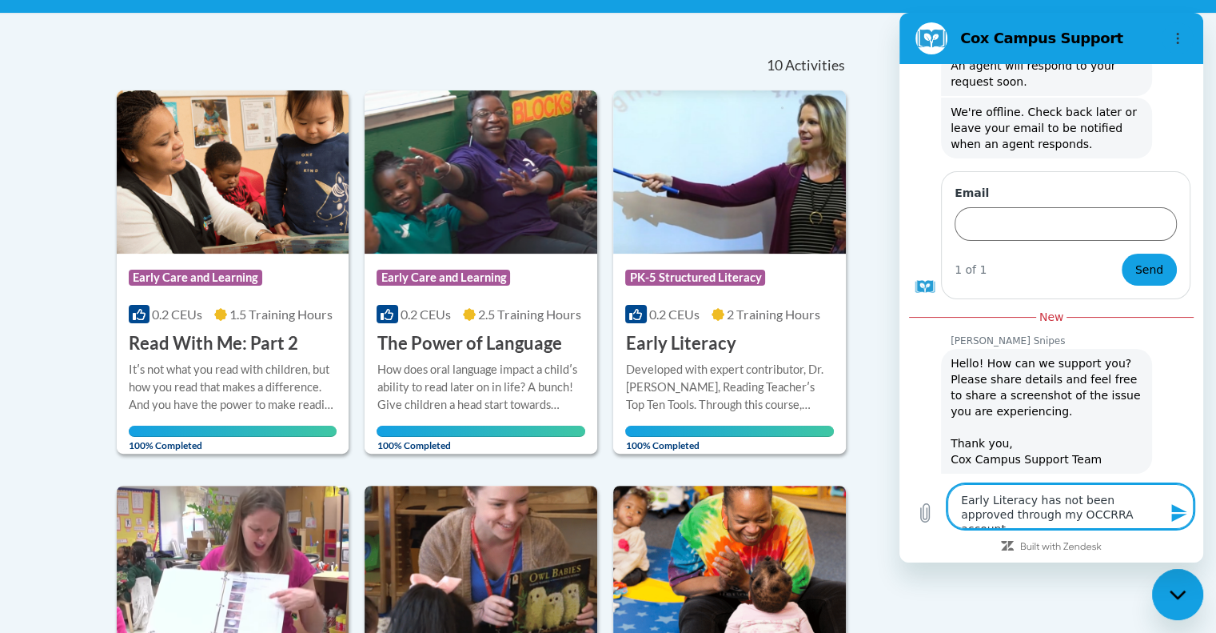
type textarea "Early Literacy has not been approved through my OCCRRA account."
type textarea "x"
type textarea "Early Literacy has not been approved through my OCCRRA account."
click at [1184, 514] on icon "Send message" at bounding box center [1179, 513] width 15 height 18
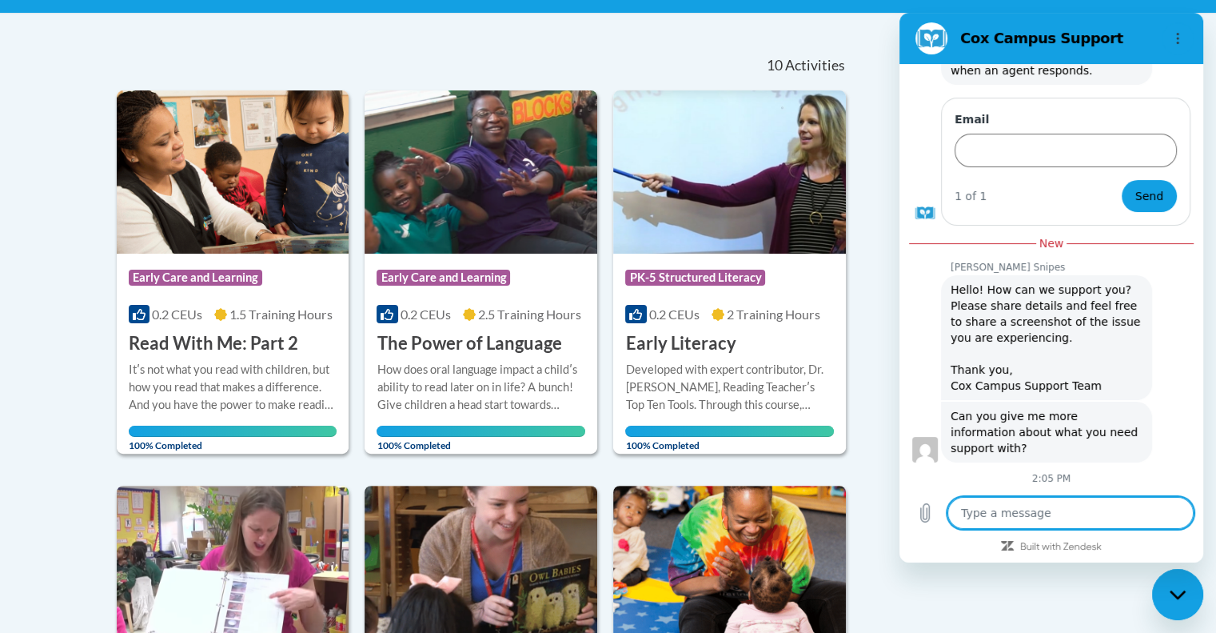
scroll to position [1715, 0]
type textarea "x"
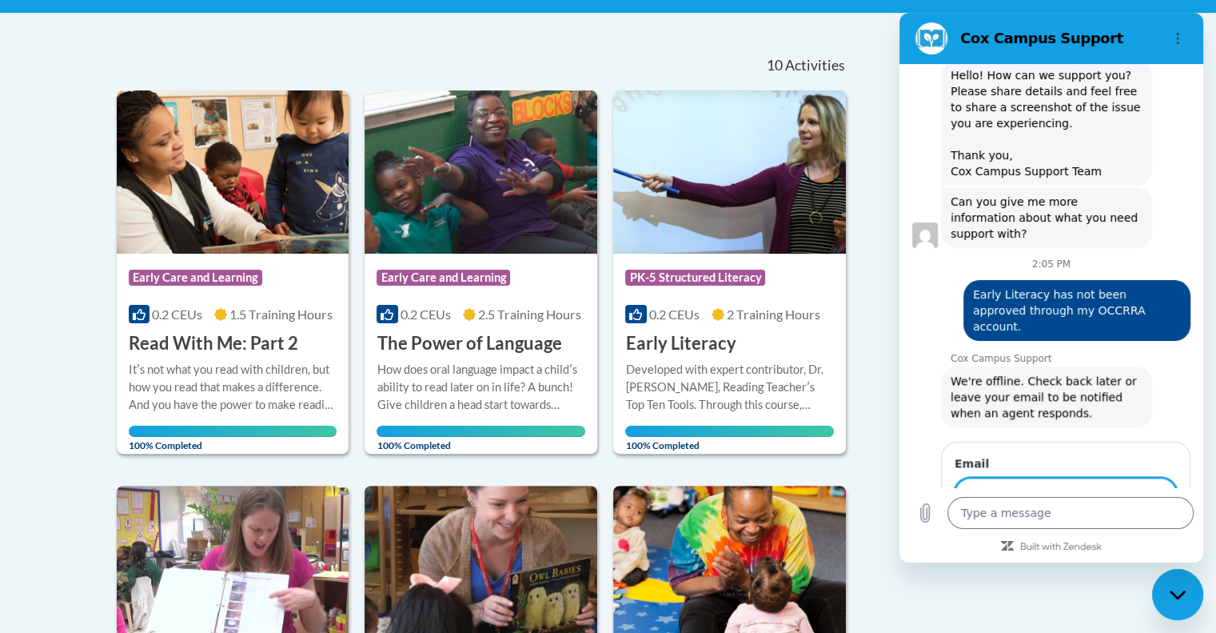
scroll to position [1923, 0]
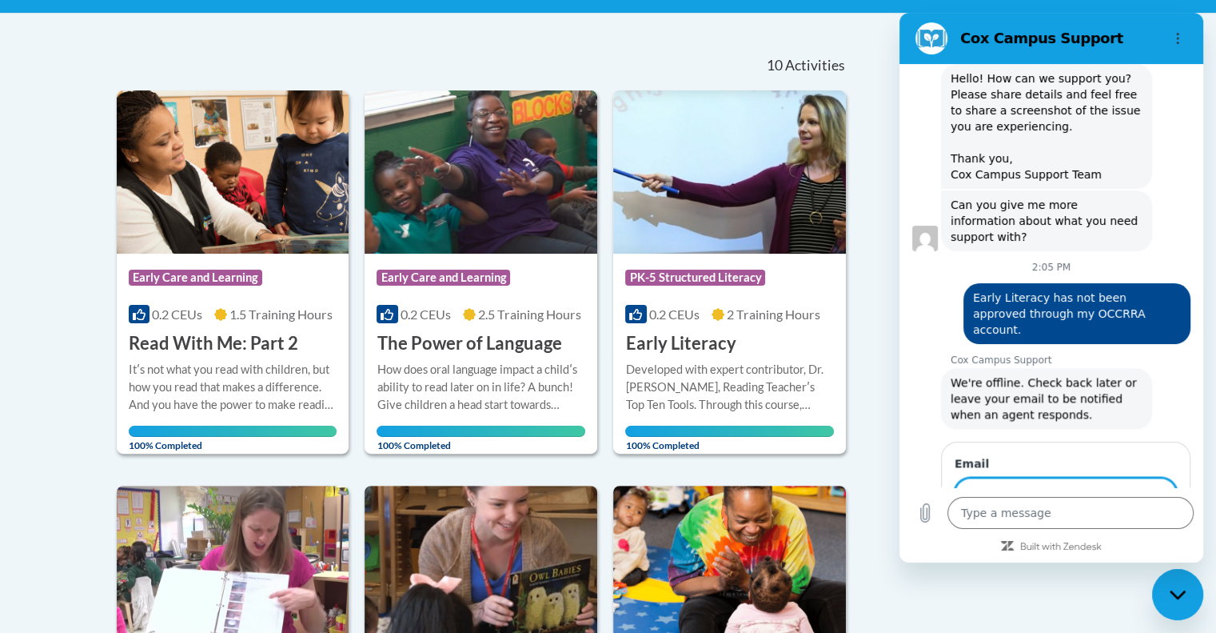
click at [1057, 477] on input "Email" at bounding box center [1066, 494] width 222 height 34
type input "snashallkristina@gmail.com"
click at [1136, 530] on span "Send" at bounding box center [1150, 539] width 28 height 19
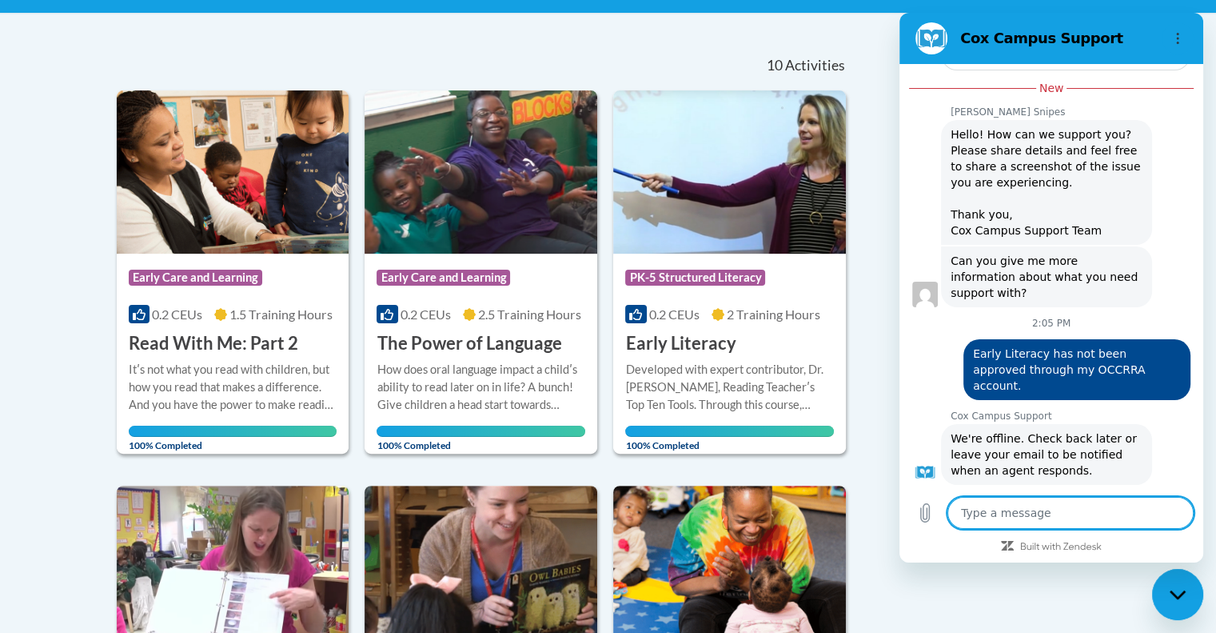
type textarea "x"
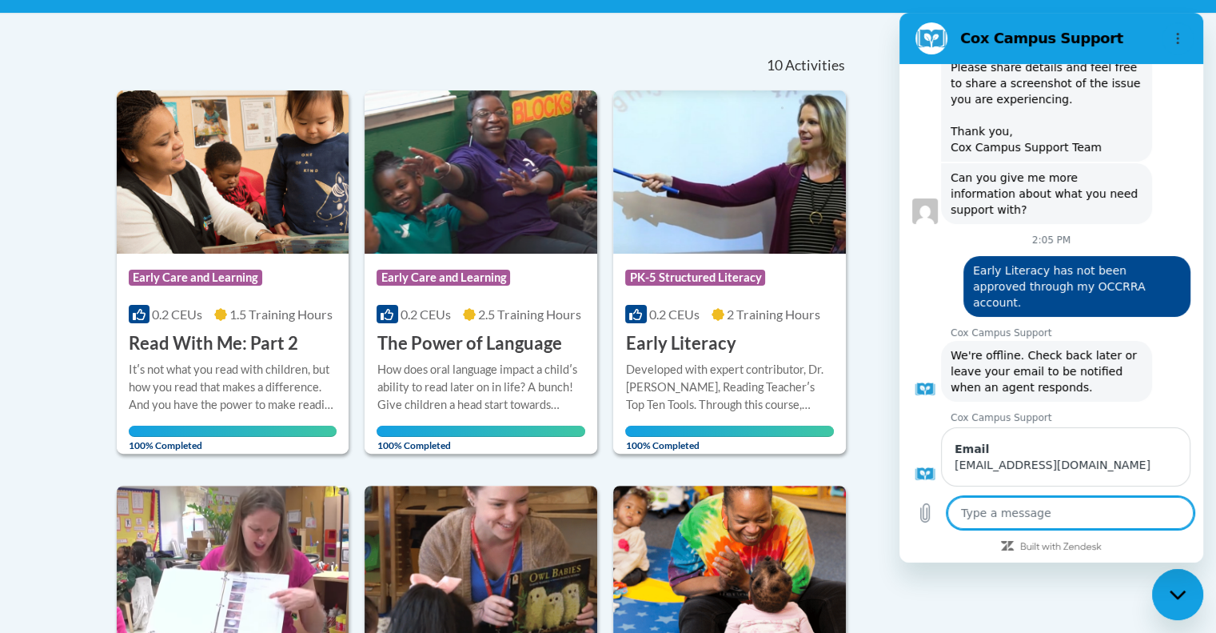
scroll to position [1953, 0]
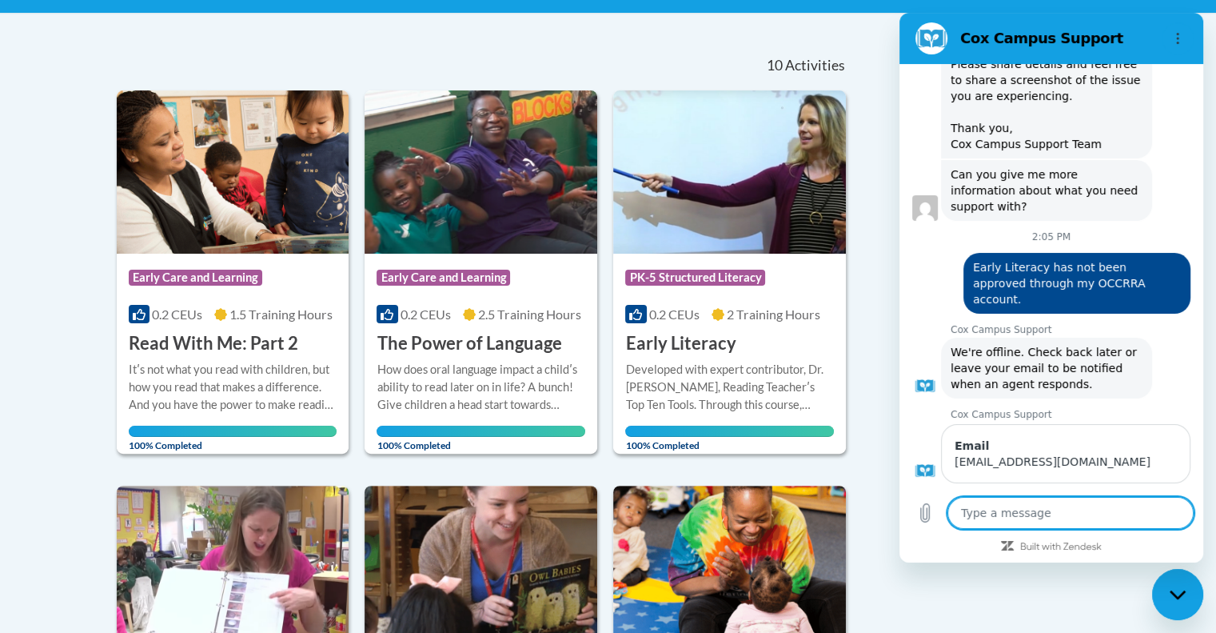
type textarea "t"
type textarea "x"
type textarea "th"
type textarea "x"
type textarea "tha"
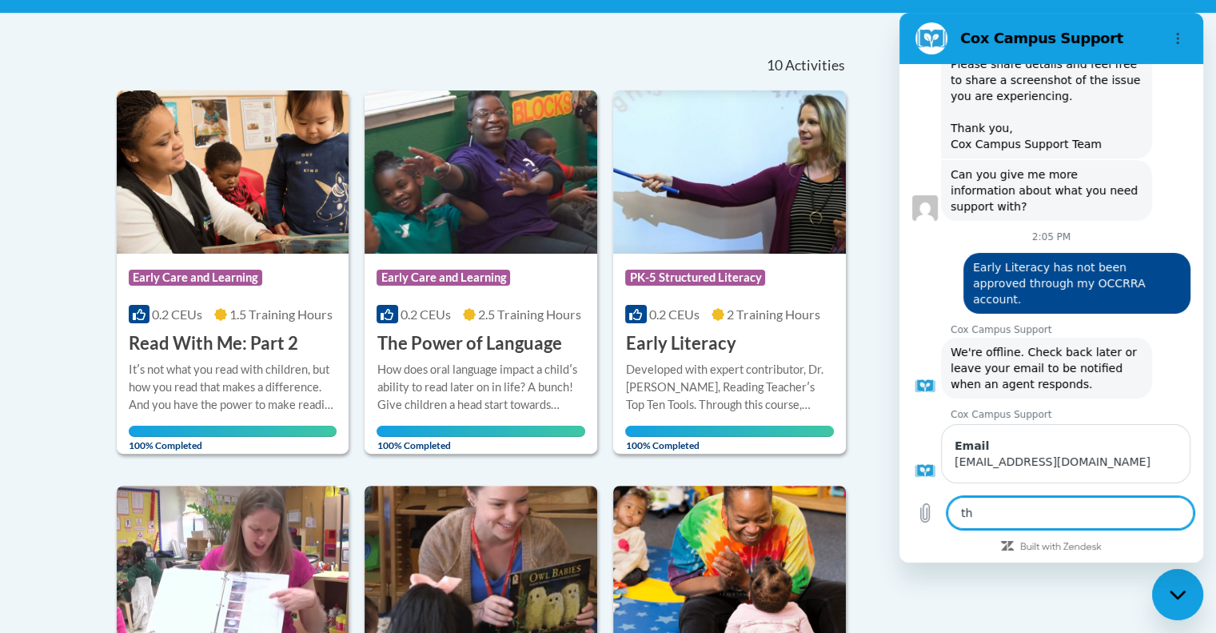
type textarea "x"
type textarea "than"
type textarea "x"
type textarea "thank"
type textarea "x"
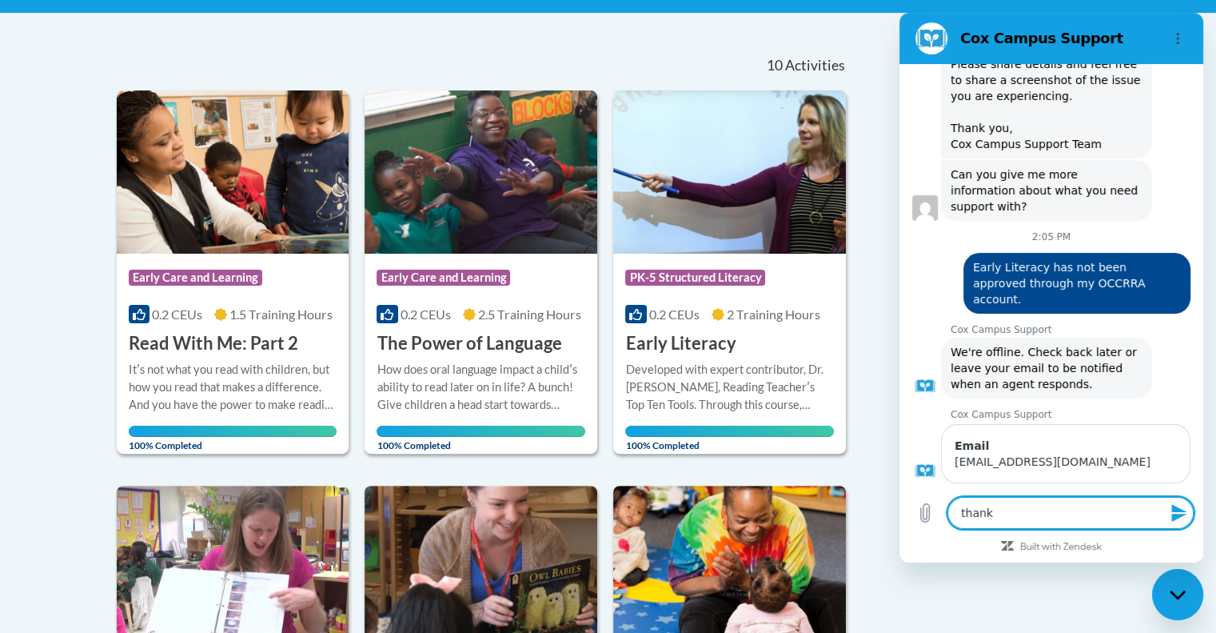
type textarea "thanks"
type textarea "x"
type textarea "thanks"
click at [1159, 588] on div "Close messaging window" at bounding box center [1178, 594] width 48 height 48
type textarea "x"
